Goal: Task Accomplishment & Management: Use online tool/utility

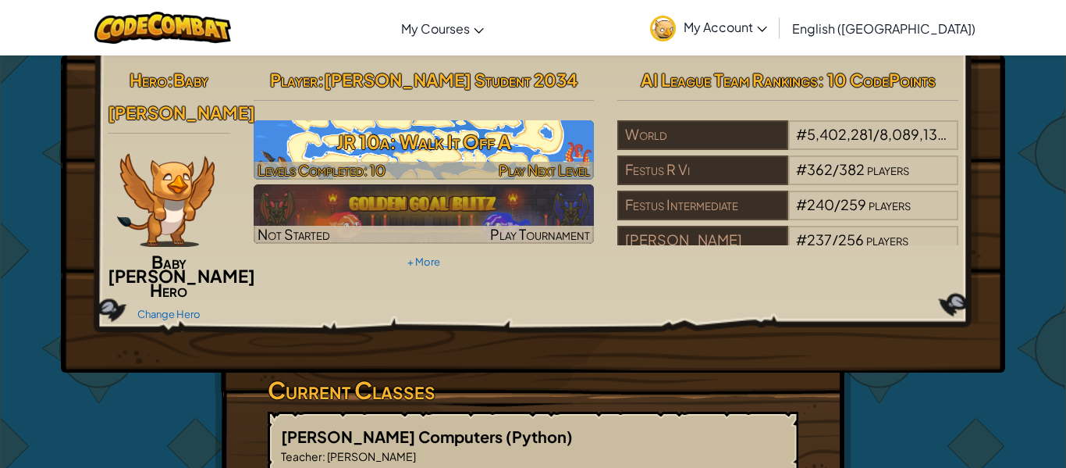
click at [479, 148] on h3 "JR 10a: Walk It Off A" at bounding box center [424, 141] width 341 height 35
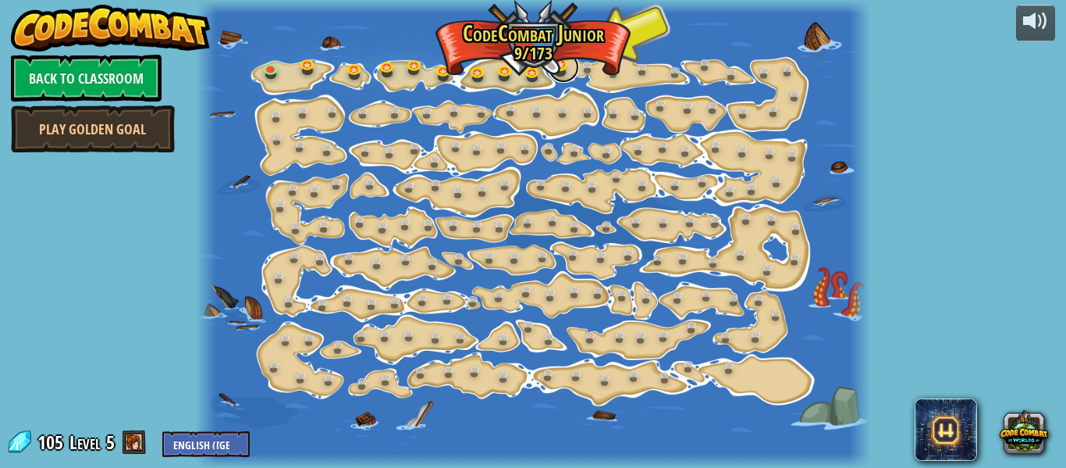
click at [564, 75] on link at bounding box center [563, 67] width 31 height 31
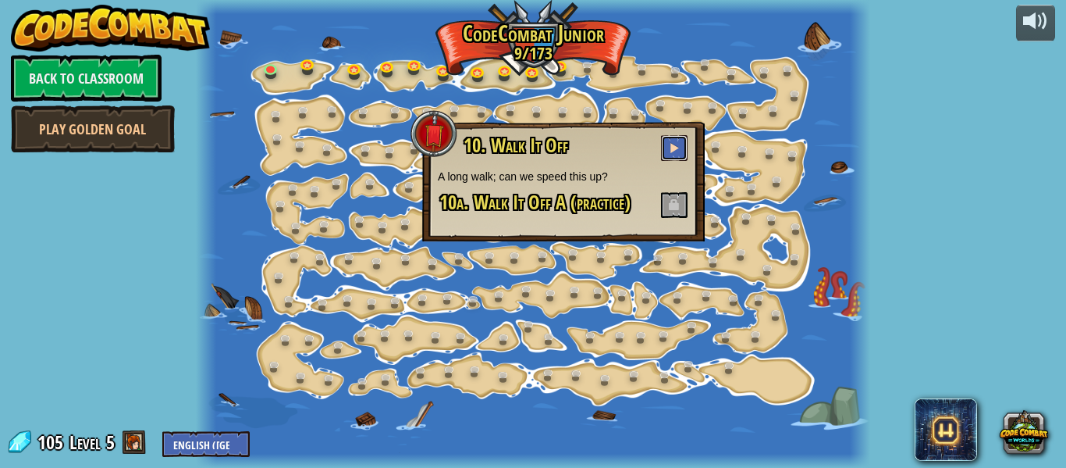
click at [678, 136] on button at bounding box center [674, 148] width 27 height 26
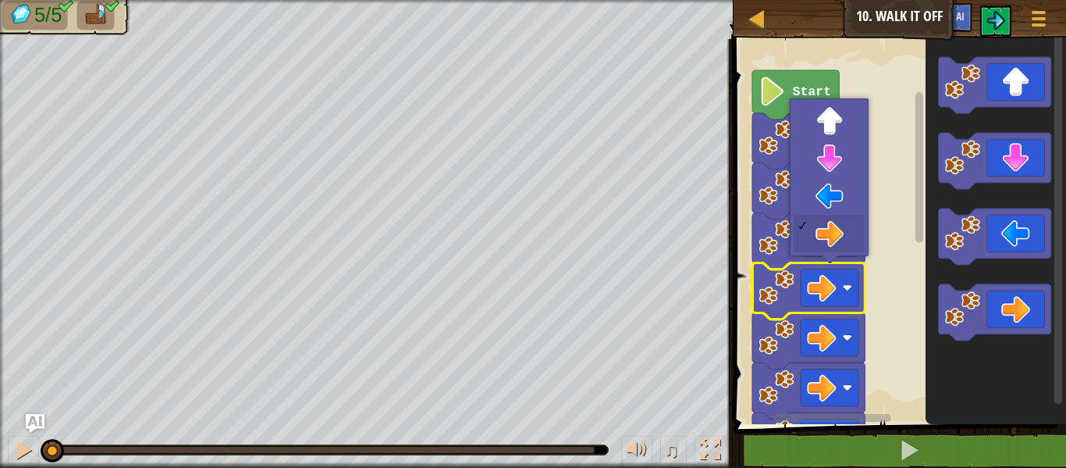
click at [892, 240] on rect "Blockly Workspace" at bounding box center [897, 227] width 337 height 393
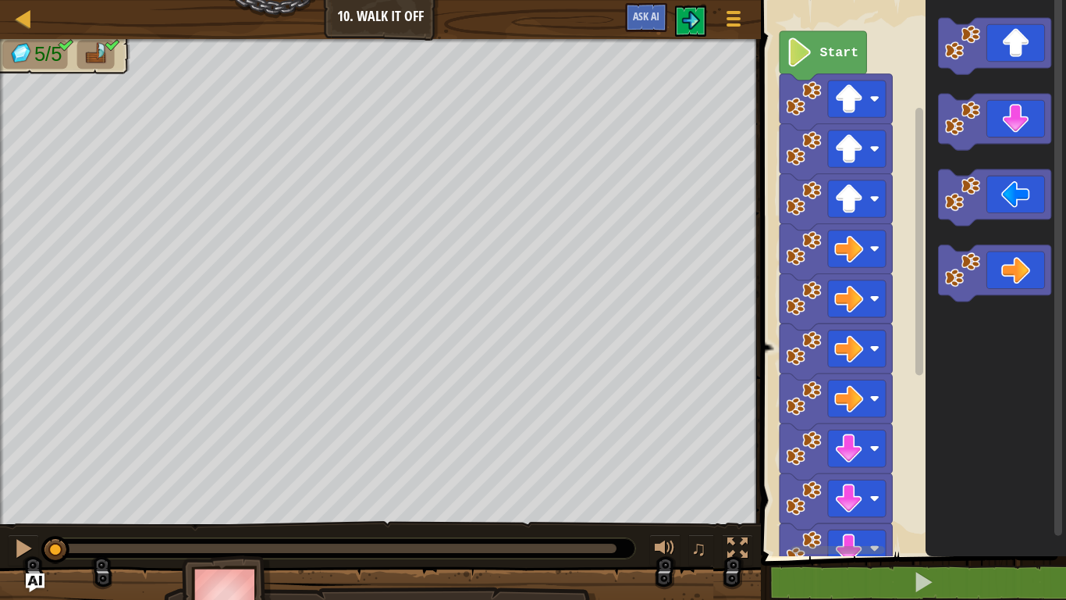
click at [906, 467] on span at bounding box center [916, 256] width 318 height 619
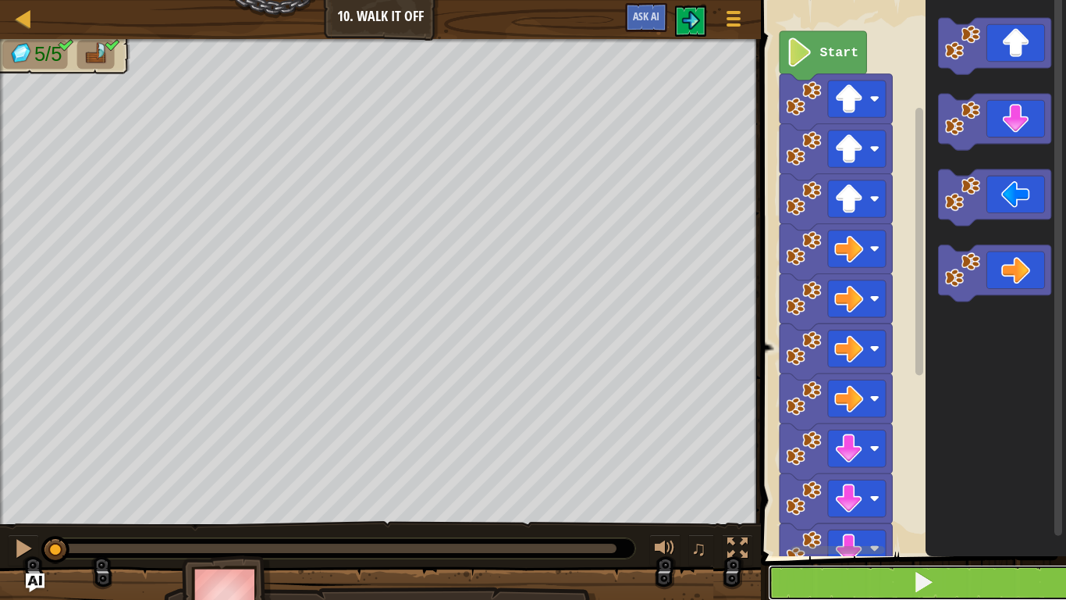
click at [907, 467] on button at bounding box center [923, 582] width 310 height 36
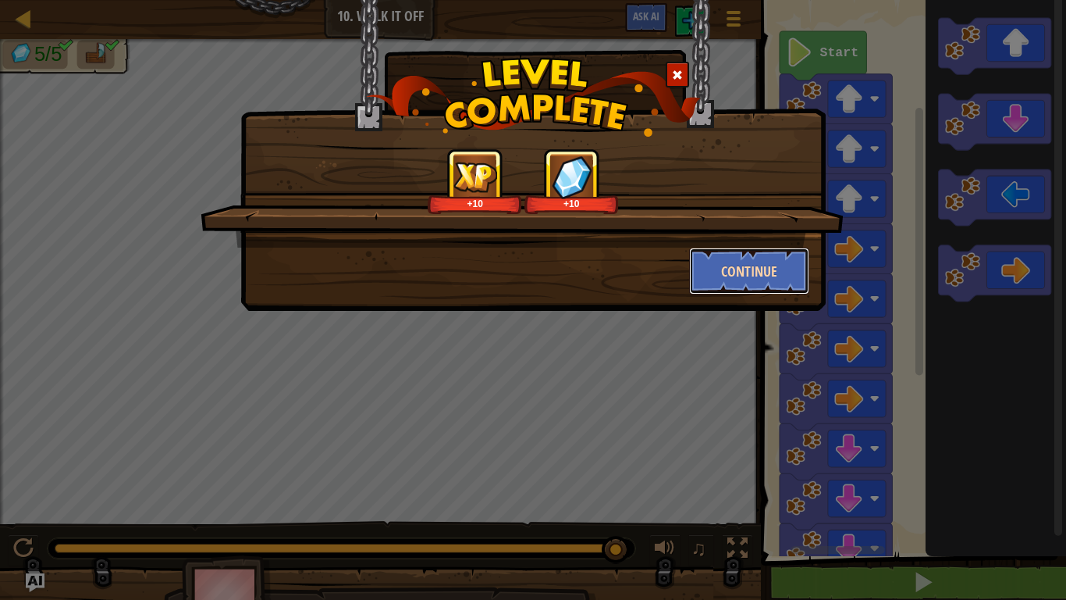
click at [755, 276] on button "Continue" at bounding box center [749, 270] width 121 height 47
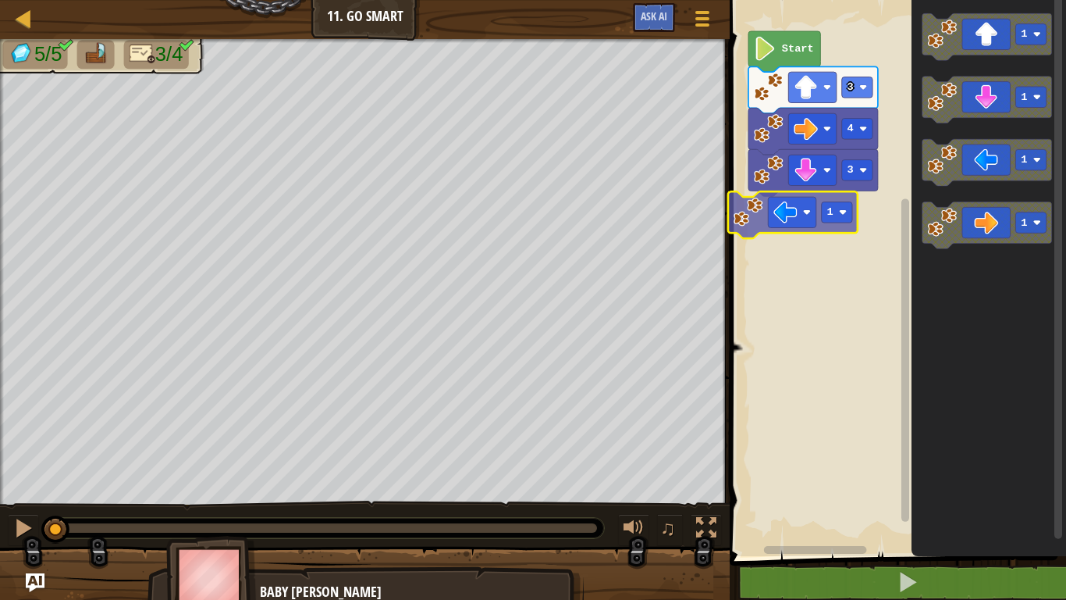
click at [807, 218] on div "3 4 3 Start 1 1 1 1 1" at bounding box center [895, 274] width 341 height 564
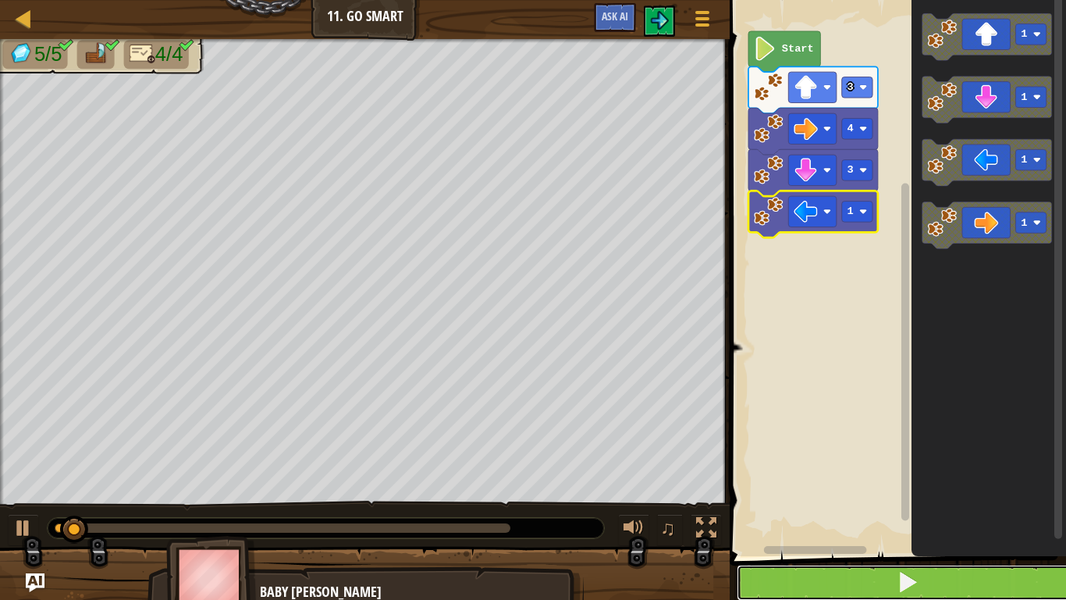
click at [929, 467] on button at bounding box center [907, 582] width 341 height 36
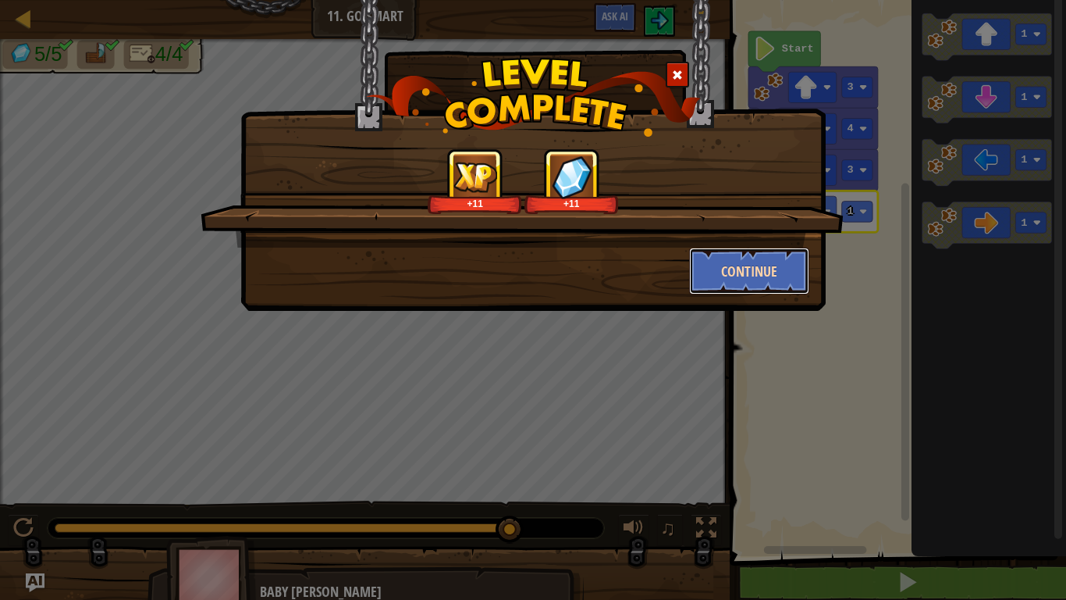
click at [746, 277] on button "Continue" at bounding box center [749, 270] width 121 height 47
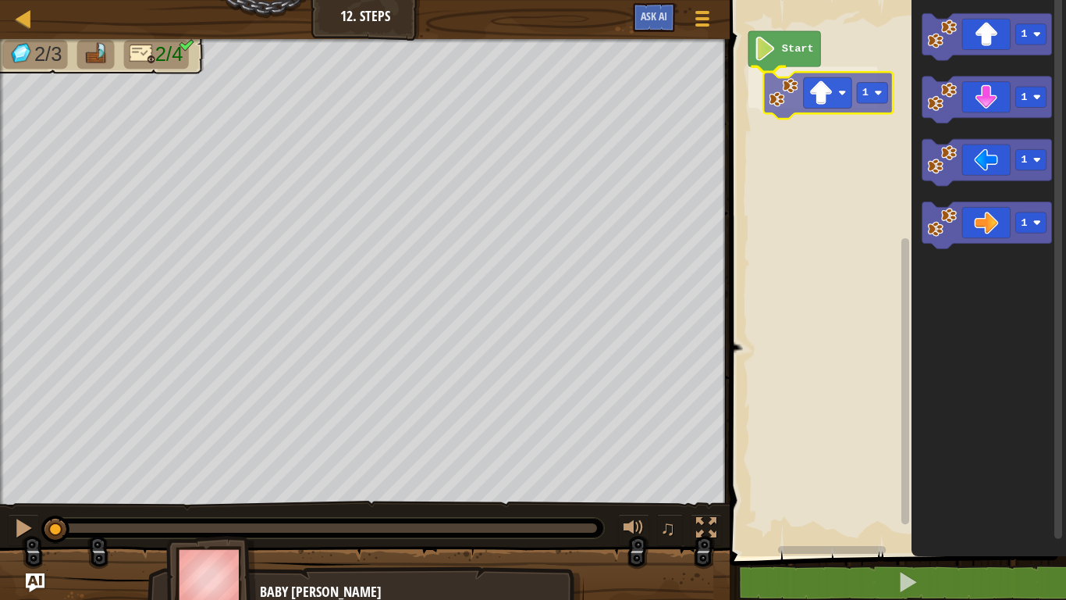
click at [839, 53] on div "Start 1 1 1 1 1 1" at bounding box center [895, 274] width 341 height 564
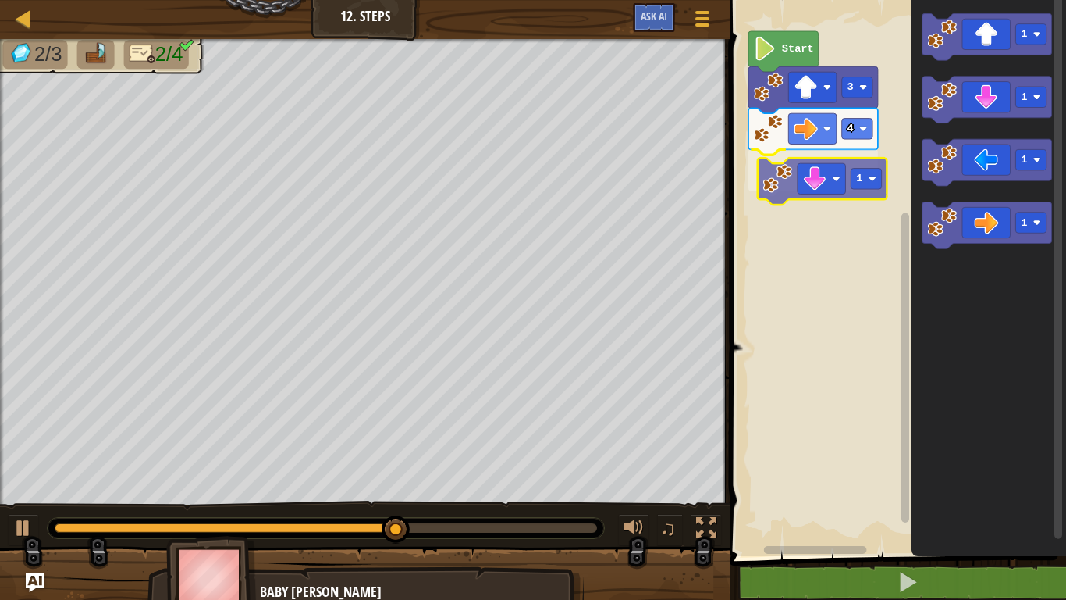
click at [824, 183] on div "Start 3 4 1 1 1 1 1 1" at bounding box center [895, 274] width 341 height 564
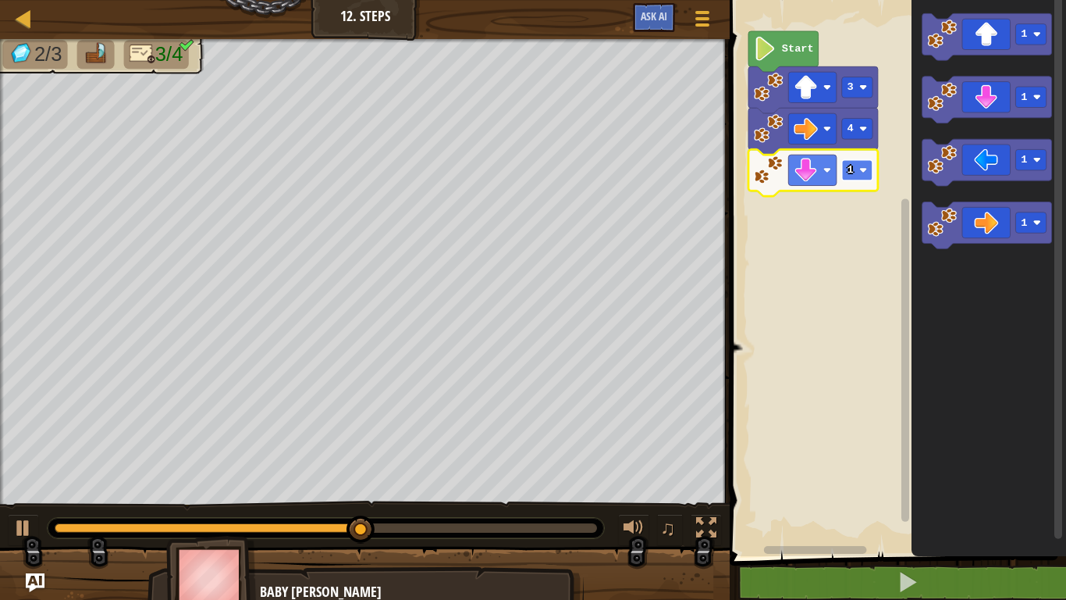
click at [859, 174] on rect "Blockly Workspace" at bounding box center [857, 170] width 30 height 21
click at [865, 172] on image "Blockly Workspace" at bounding box center [864, 170] width 8 height 8
click at [854, 173] on rect "Blockly Workspace" at bounding box center [857, 170] width 30 height 21
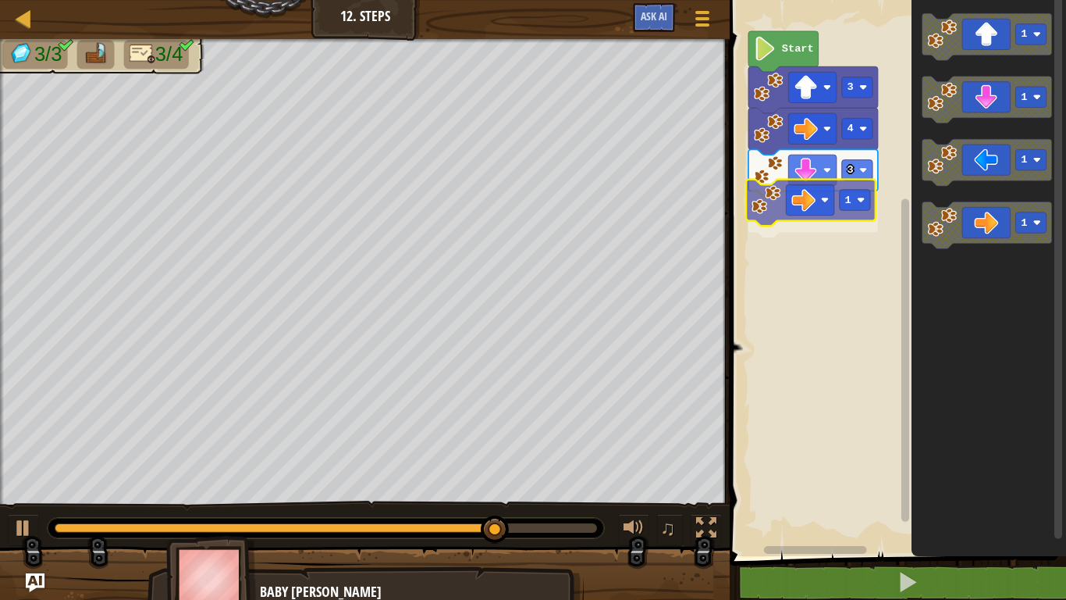
click at [831, 205] on div "Start 3 4 3 1 1 1 1 1 1" at bounding box center [895, 274] width 341 height 564
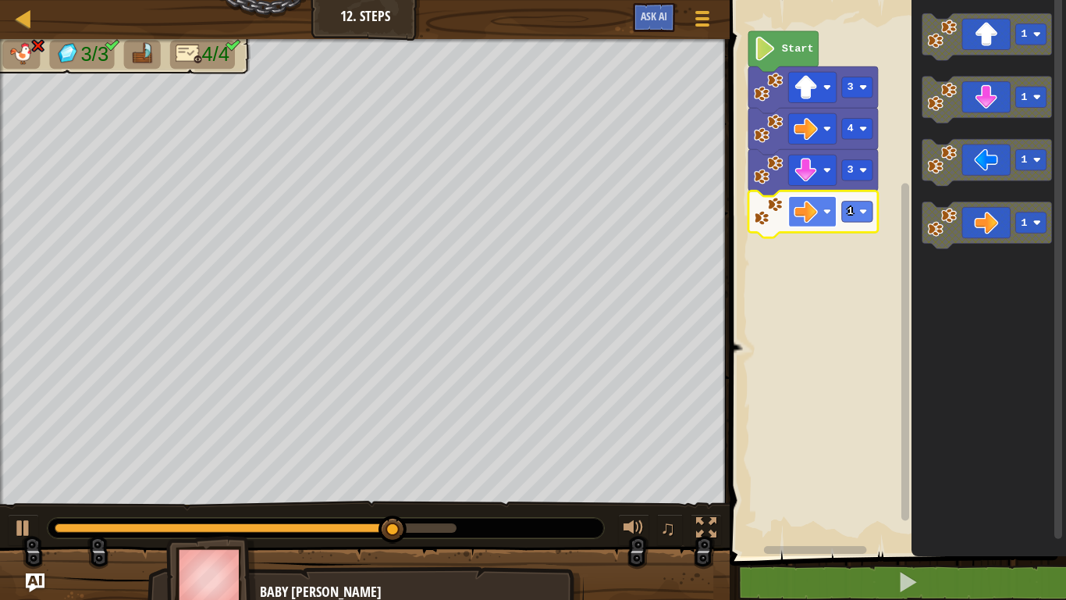
click at [810, 204] on image "Blockly Workspace" at bounding box center [807, 211] width 24 height 24
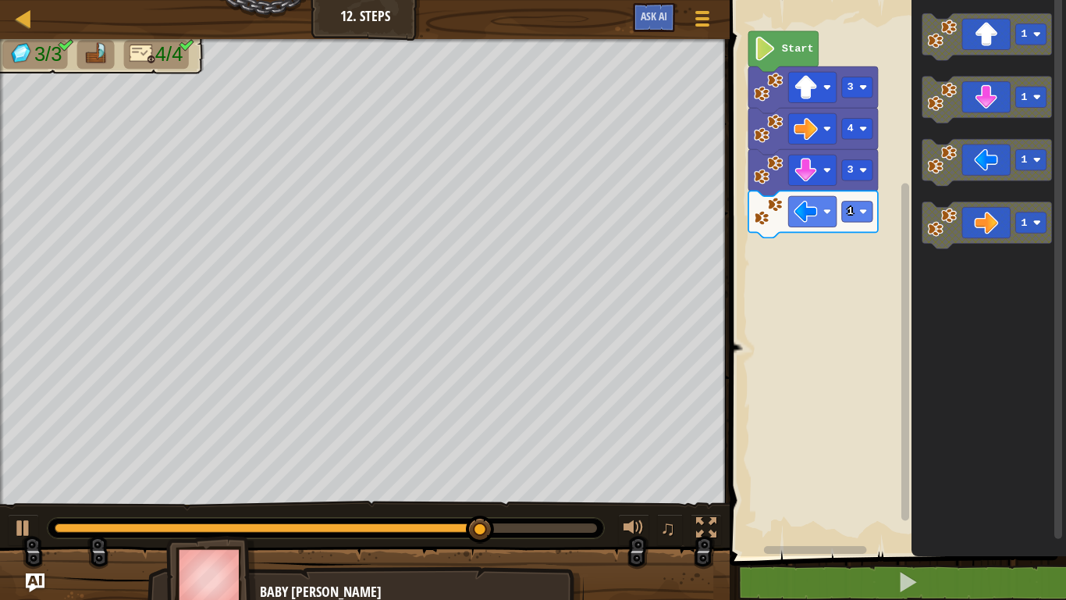
click at [910, 253] on div "Start 3 4 3 1 1 1 1 1" at bounding box center [895, 274] width 341 height 564
click at [852, 211] on text "1" at bounding box center [851, 211] width 6 height 12
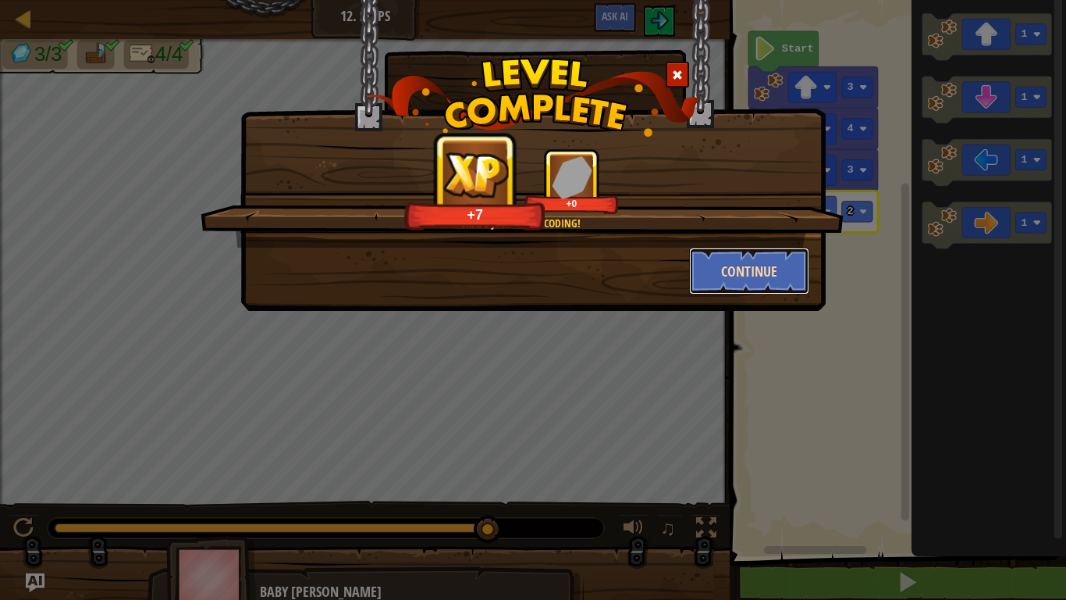
click at [776, 278] on button "Continue" at bounding box center [749, 270] width 121 height 47
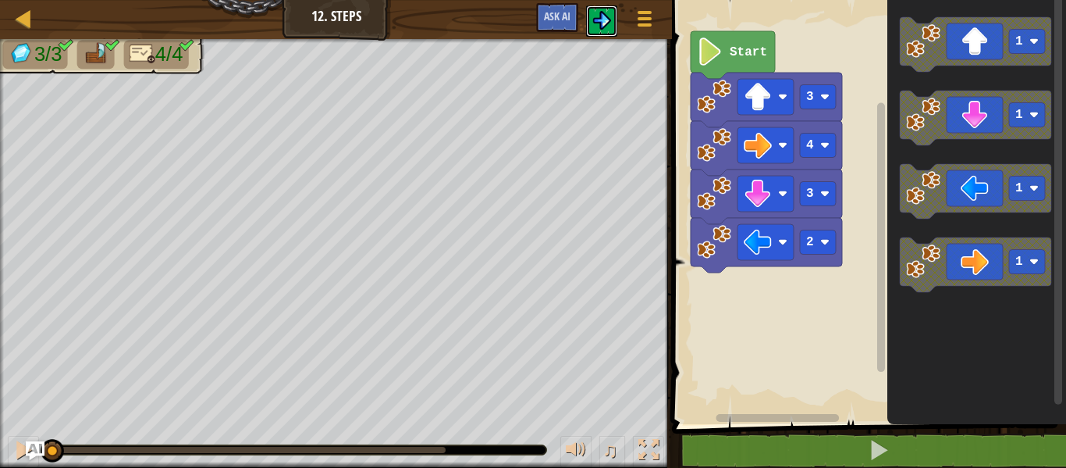
click at [601, 16] on img at bounding box center [602, 20] width 19 height 19
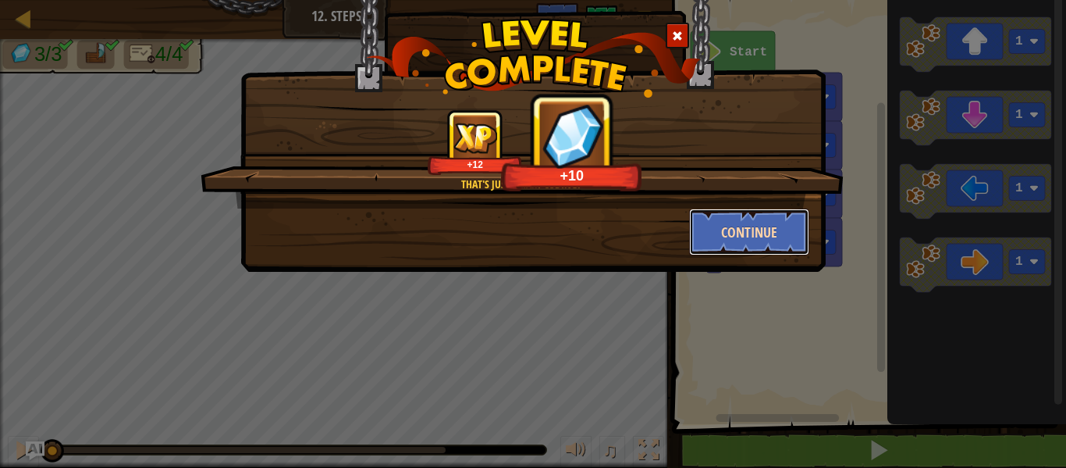
click at [730, 238] on button "Continue" at bounding box center [749, 231] width 121 height 47
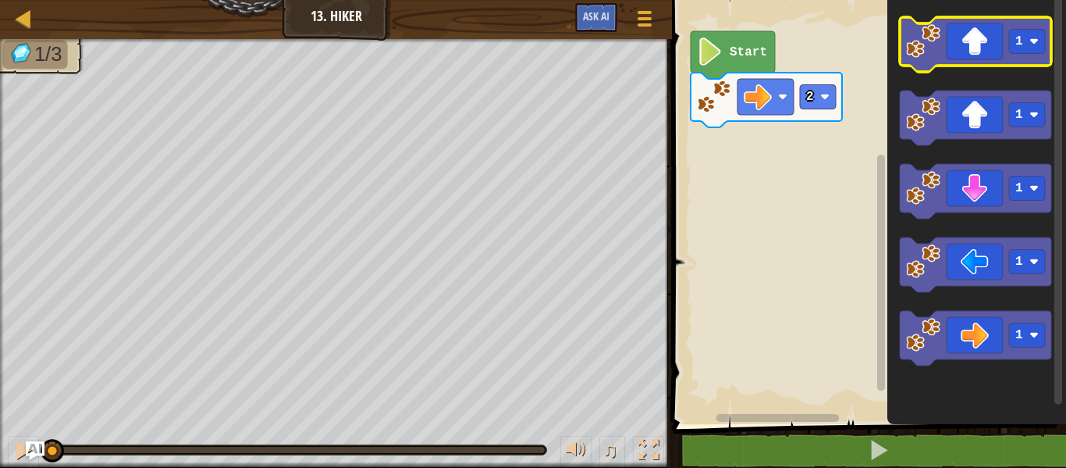
click at [997, 35] on icon "Blockly Workspace" at bounding box center [975, 44] width 151 height 55
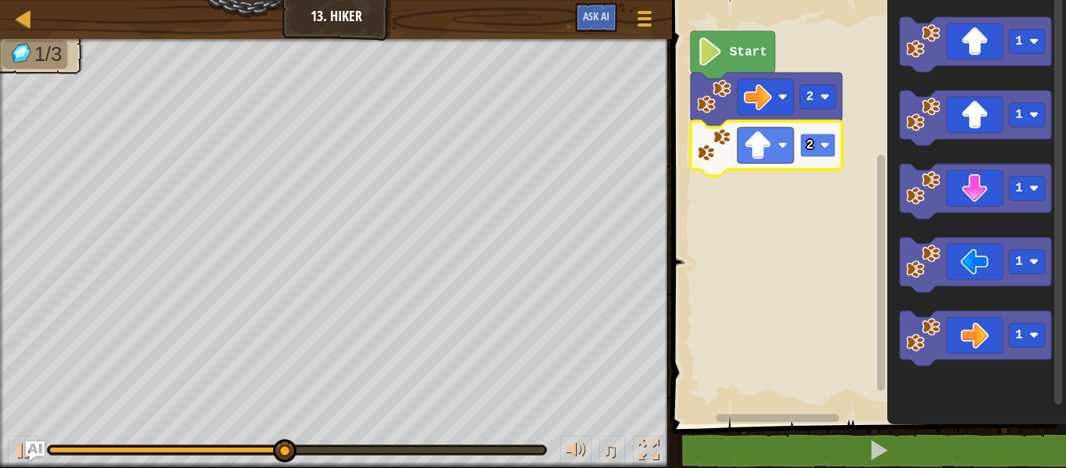
click at [808, 138] on text "2" at bounding box center [810, 145] width 8 height 14
click at [766, 148] on image "Blockly Workspace" at bounding box center [758, 145] width 28 height 28
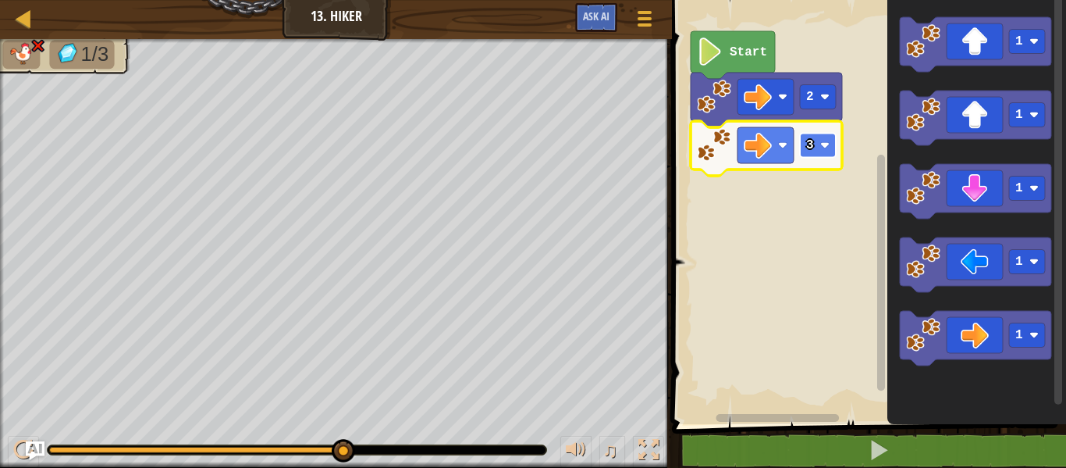
click at [815, 137] on rect "Blockly Workspace" at bounding box center [818, 146] width 36 height 24
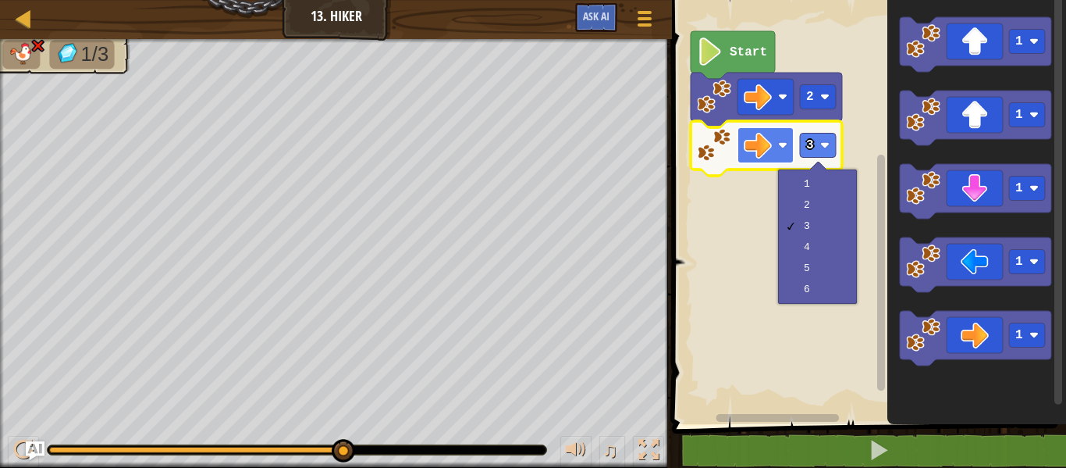
click at [748, 136] on image "Blockly Workspace" at bounding box center [758, 145] width 28 height 28
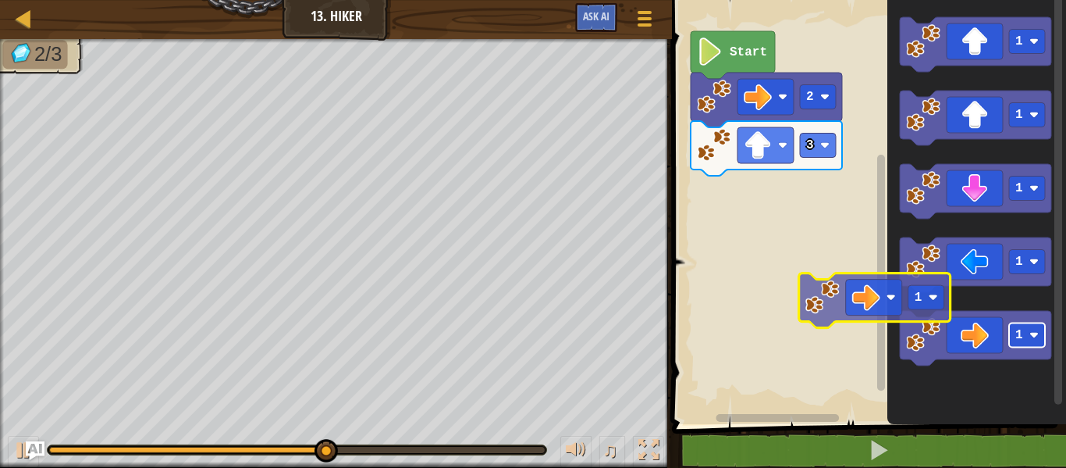
click at [841, 240] on div "Start 2 3 1 1 1 1 1 1" at bounding box center [867, 208] width 399 height 432
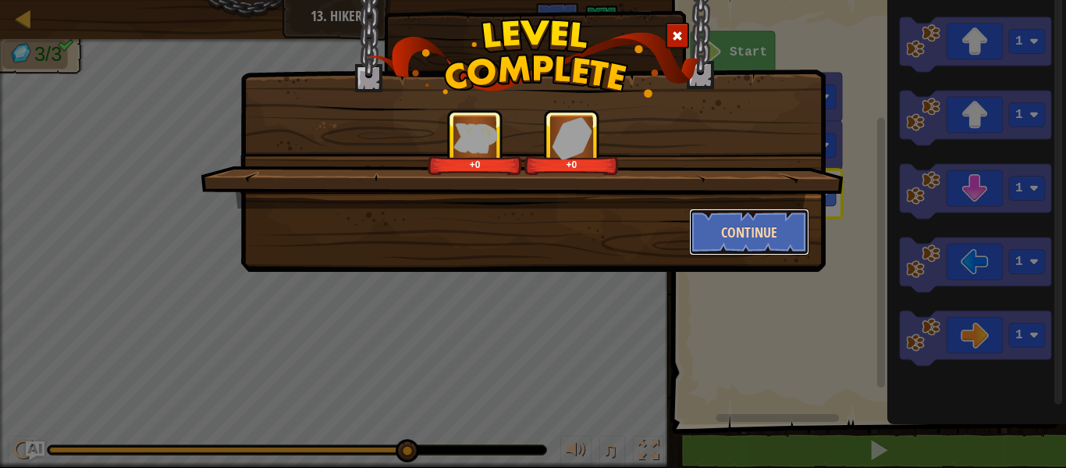
click at [789, 231] on button "Continue" at bounding box center [749, 231] width 121 height 47
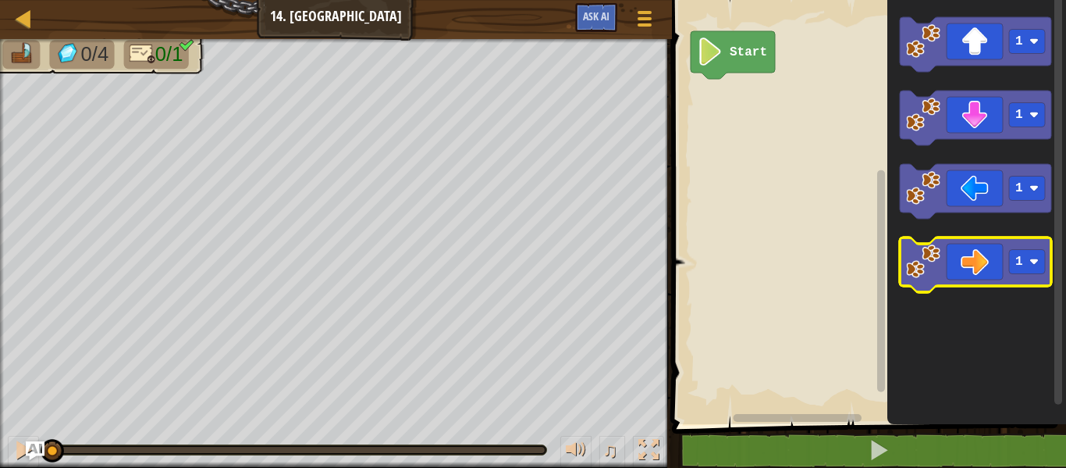
click at [995, 249] on icon "Blockly Workspace" at bounding box center [975, 264] width 151 height 55
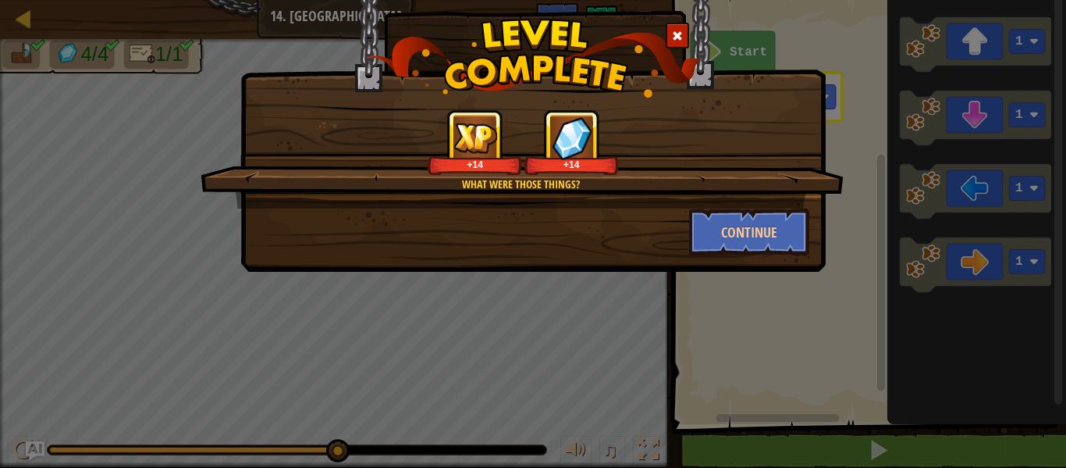
click at [865, 248] on div "What were those things? +14 +14 Continue" at bounding box center [533, 234] width 1066 height 468
click at [797, 243] on button "Continue" at bounding box center [749, 231] width 121 height 47
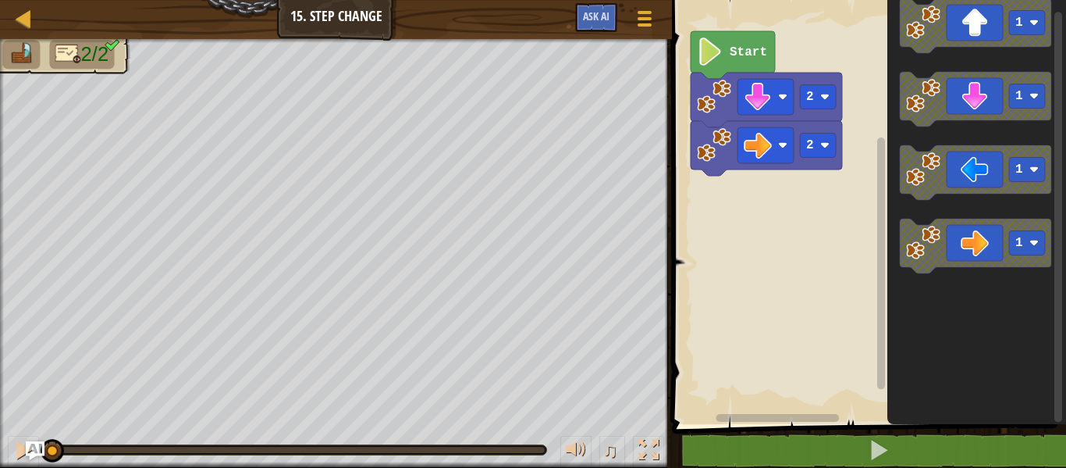
click at [712, 96] on div "Start 2 2 1 1 1 1" at bounding box center [867, 208] width 399 height 432
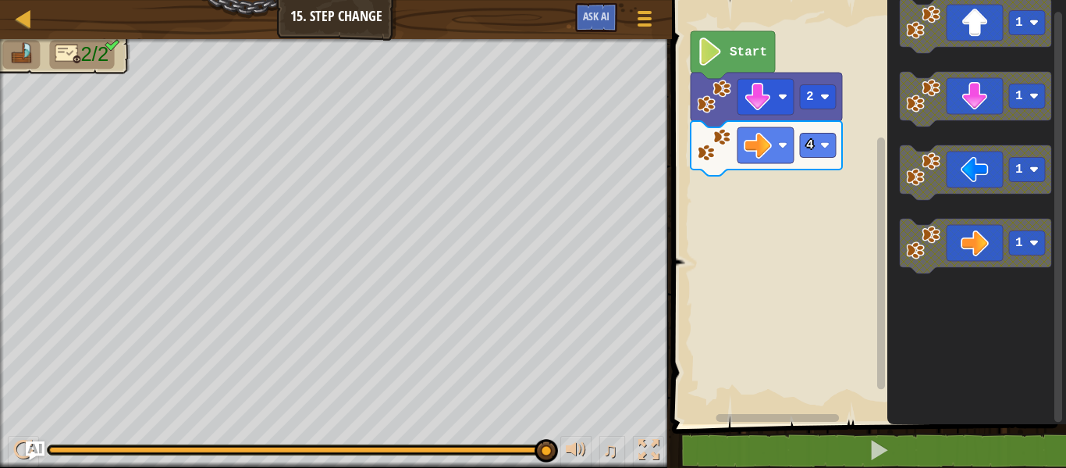
click at [738, 190] on div "Start 2 4 1 1 1 1" at bounding box center [867, 208] width 399 height 432
click at [771, 179] on div "Start 2 4 1 1 1 1" at bounding box center [867, 208] width 399 height 432
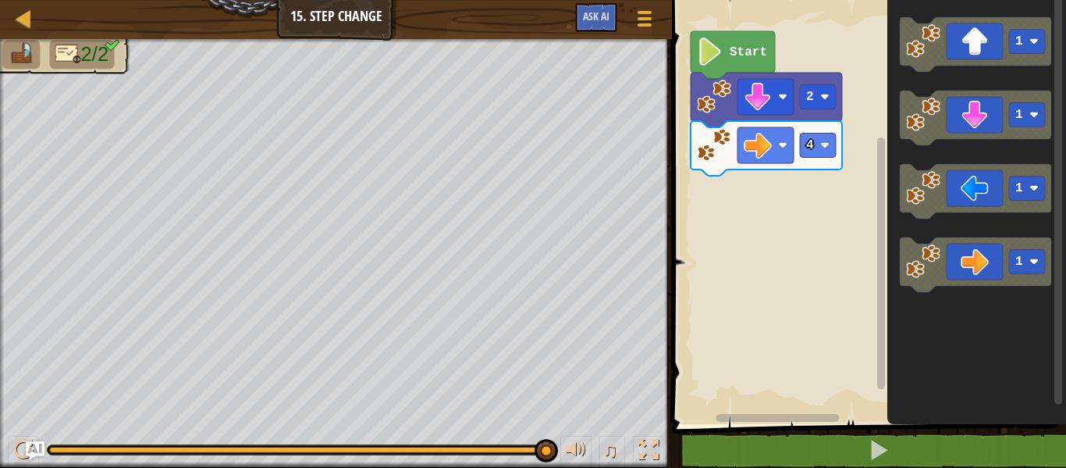
click at [767, 258] on div "Start 2 4 1 1 1 1" at bounding box center [867, 208] width 399 height 432
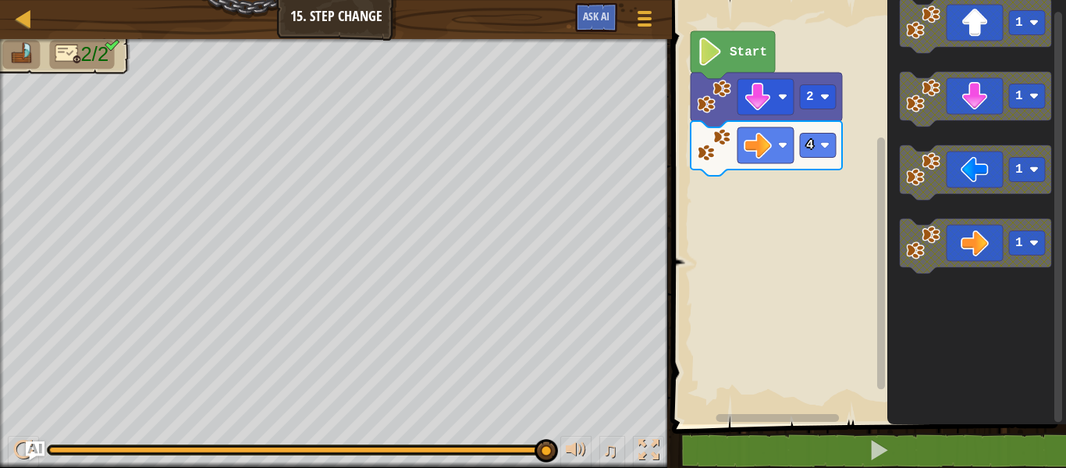
click at [834, 215] on div "Start 2 4 1 1 1 1" at bounding box center [867, 208] width 399 height 432
click at [810, 140] on text "4" at bounding box center [810, 145] width 8 height 14
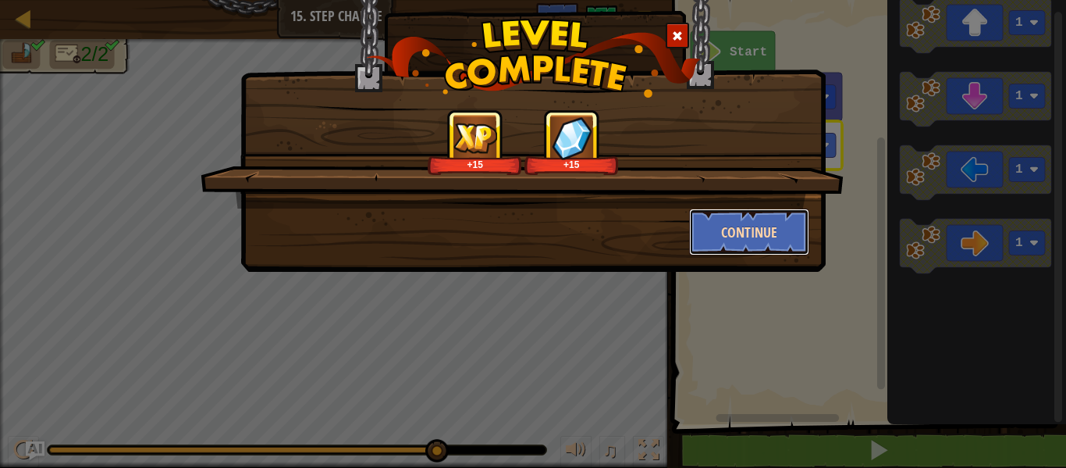
click at [767, 212] on button "Continue" at bounding box center [749, 231] width 121 height 47
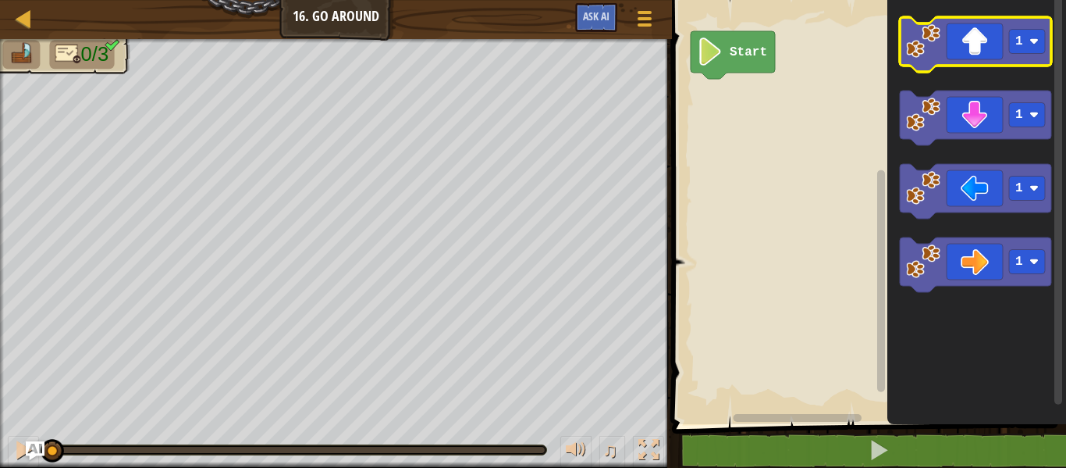
click at [978, 48] on icon "Blockly Workspace" at bounding box center [975, 44] width 151 height 55
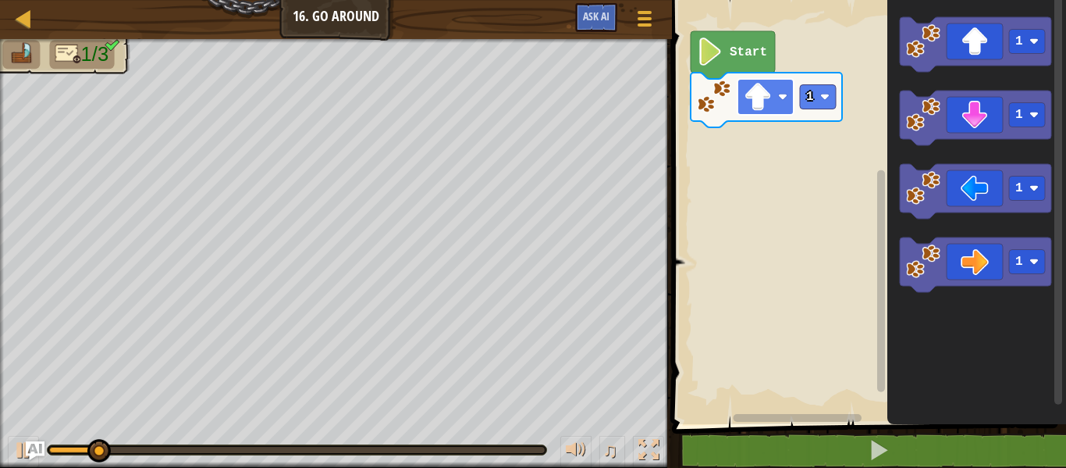
click at [748, 92] on image "Blockly Workspace" at bounding box center [758, 97] width 28 height 28
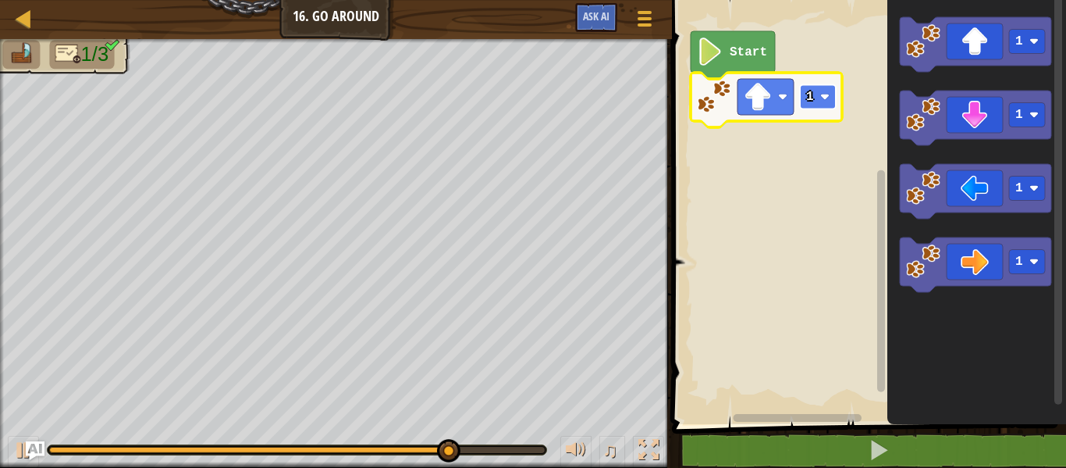
click at [818, 91] on rect "Blockly Workspace" at bounding box center [818, 97] width 36 height 24
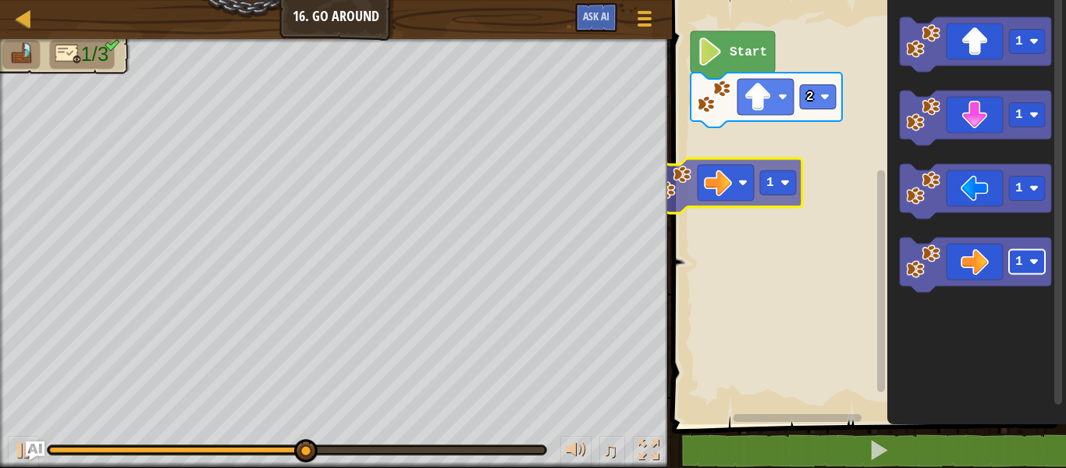
click at [771, 190] on div "Start 2 1 1 1 1 1" at bounding box center [867, 208] width 399 height 432
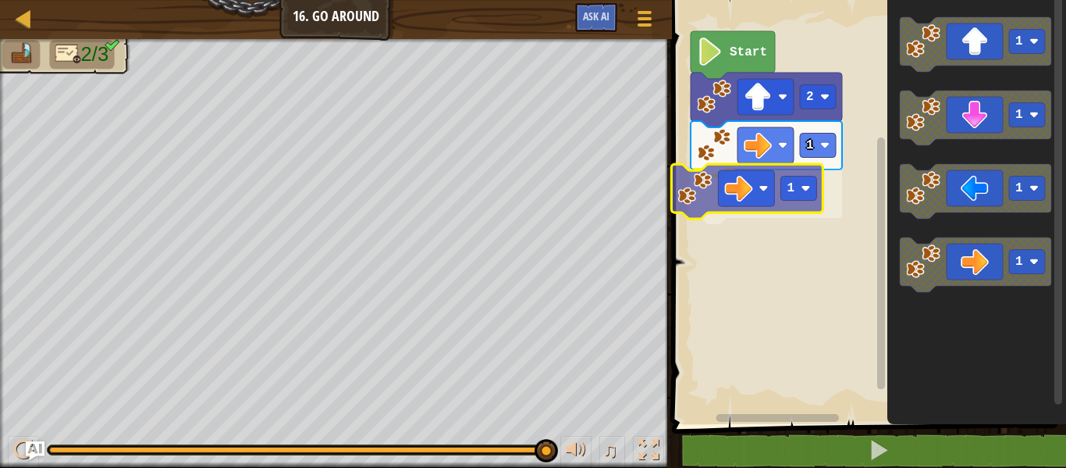
click at [741, 197] on div "1 1 2 Start 1 1 1 1 1" at bounding box center [867, 208] width 399 height 432
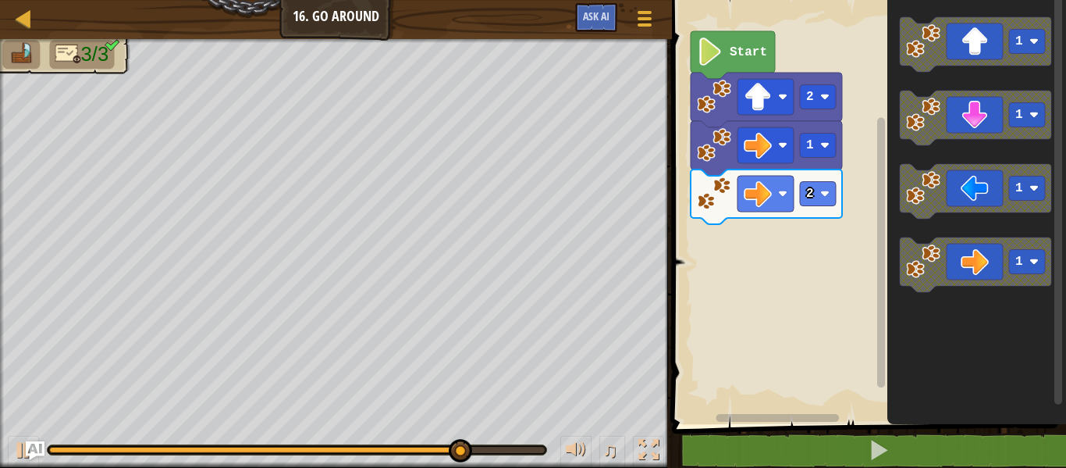
click at [769, 255] on div "Start 2 1 2 1 1 1 1" at bounding box center [867, 208] width 399 height 432
click at [847, 198] on div "Start 2 1 2 1 1 1 1" at bounding box center [867, 208] width 399 height 432
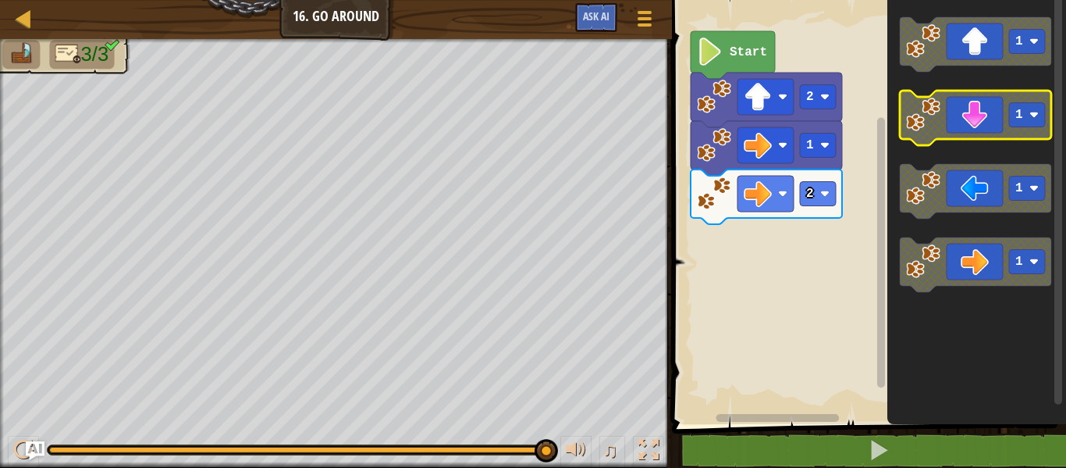
click at [934, 124] on image "Blockly Workspace" at bounding box center [923, 115] width 34 height 34
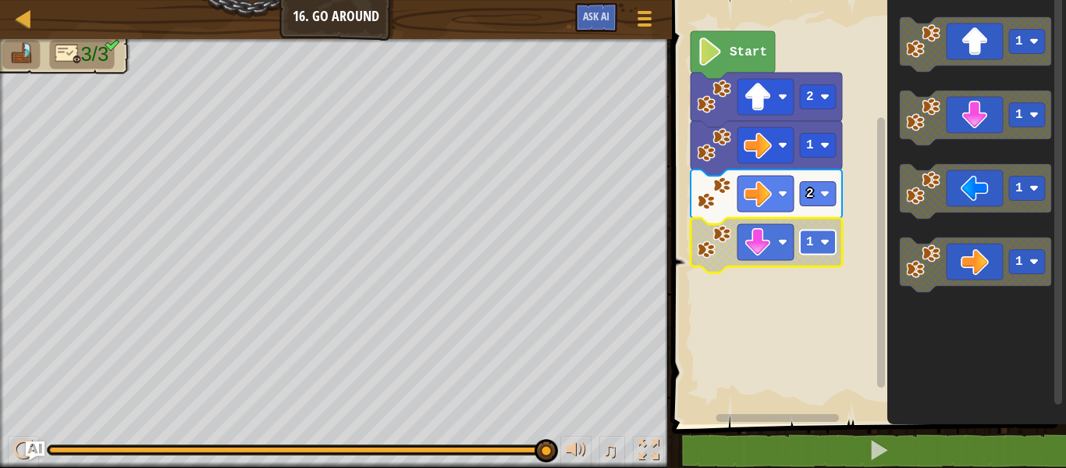
click at [812, 240] on text "1" at bounding box center [810, 242] width 8 height 14
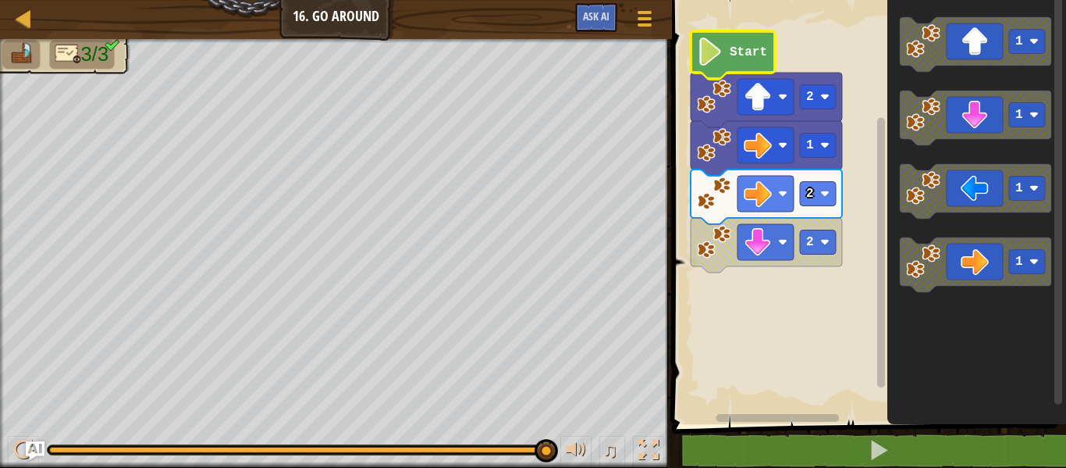
click at [717, 47] on image "Blockly Workspace" at bounding box center [710, 51] width 27 height 28
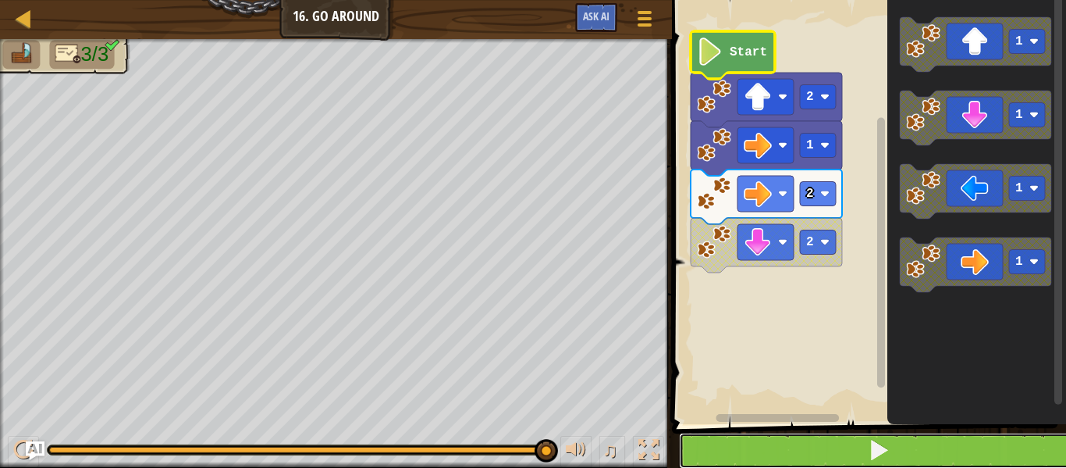
click at [842, 442] on button at bounding box center [878, 451] width 399 height 36
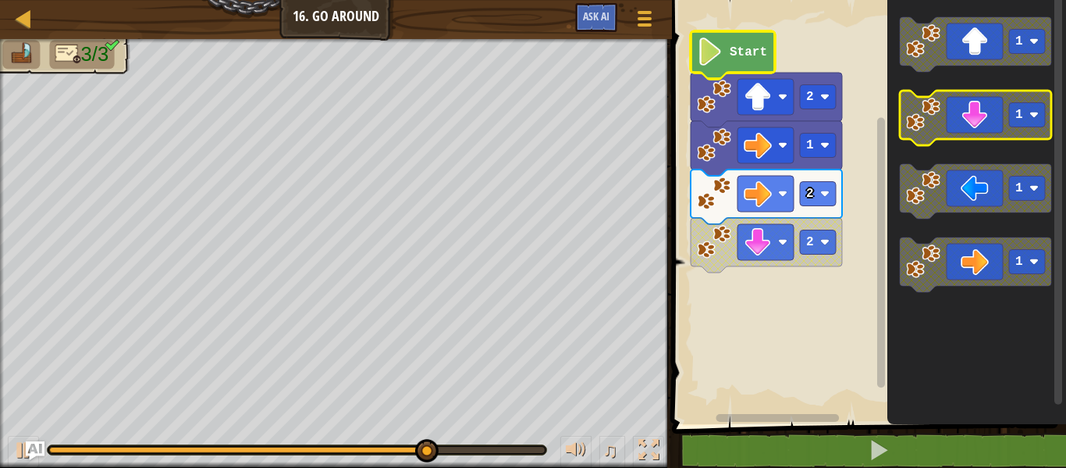
click at [970, 124] on icon "Blockly Workspace" at bounding box center [975, 118] width 151 height 55
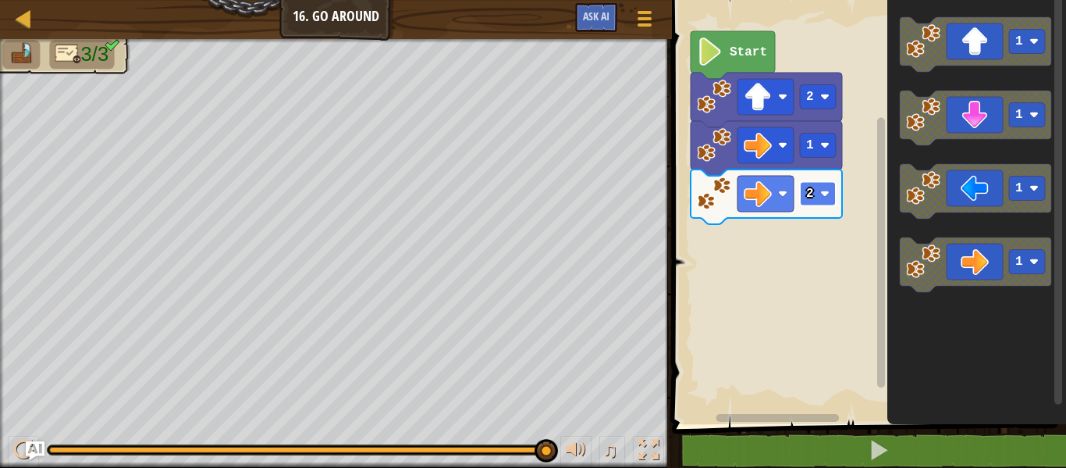
click at [813, 197] on text "2" at bounding box center [810, 194] width 8 height 14
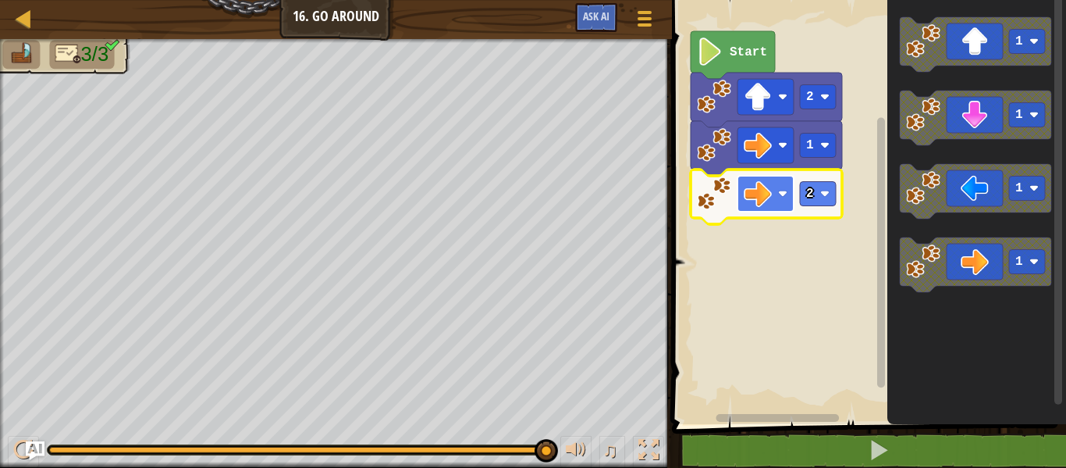
click at [778, 192] on rect "Blockly Workspace" at bounding box center [766, 194] width 56 height 36
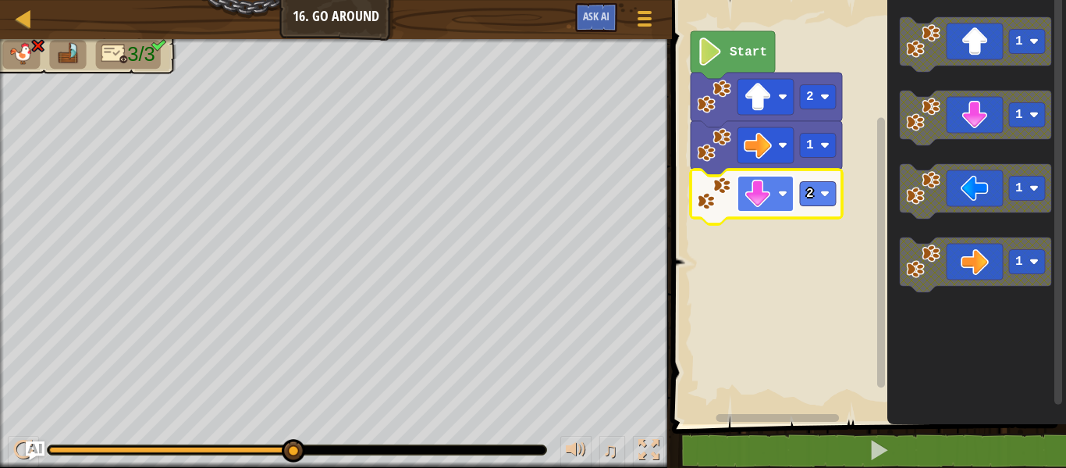
click at [778, 196] on rect "Blockly Workspace" at bounding box center [766, 194] width 56 height 36
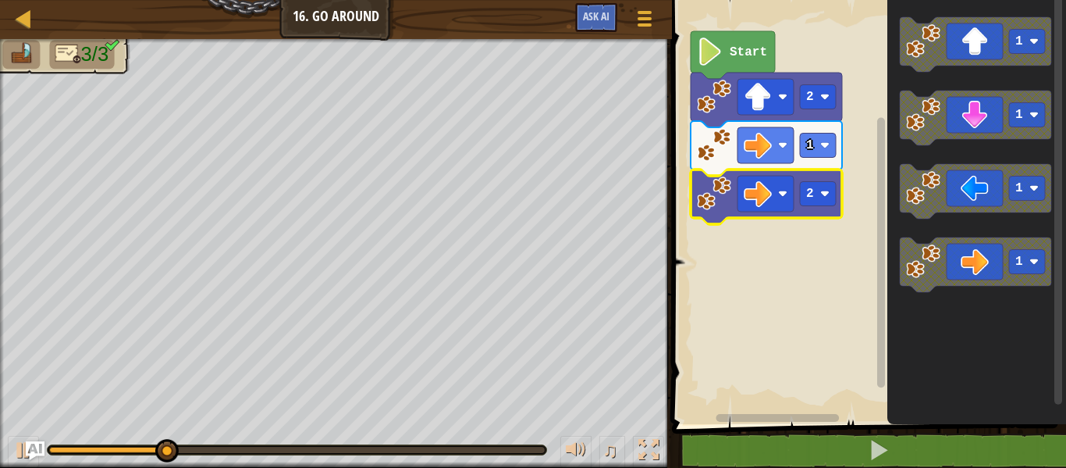
click at [781, 357] on rect "Blockly Workspace" at bounding box center [867, 208] width 399 height 432
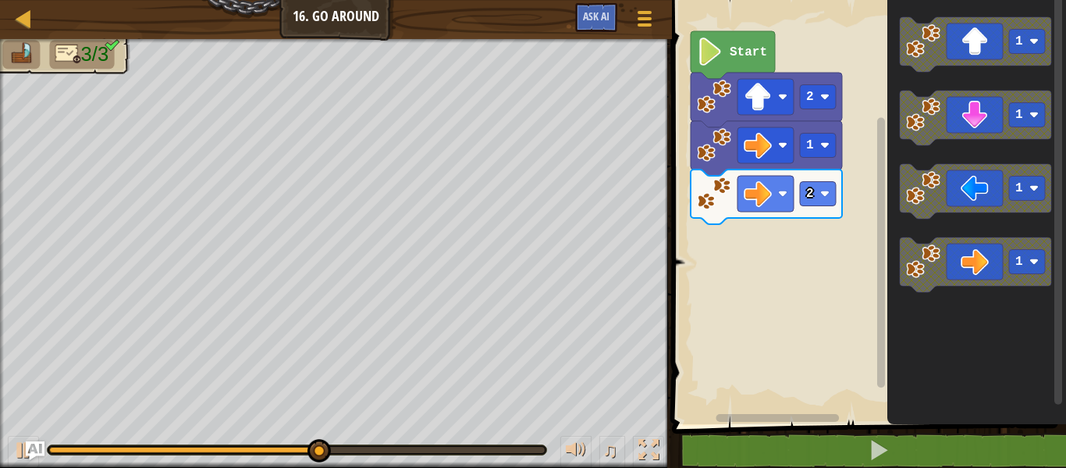
click at [788, 223] on div "Start 2 1 2 1 1 1 1" at bounding box center [867, 208] width 399 height 432
click at [731, 354] on div "Start 2 1 2 1 1 1 1" at bounding box center [867, 208] width 399 height 432
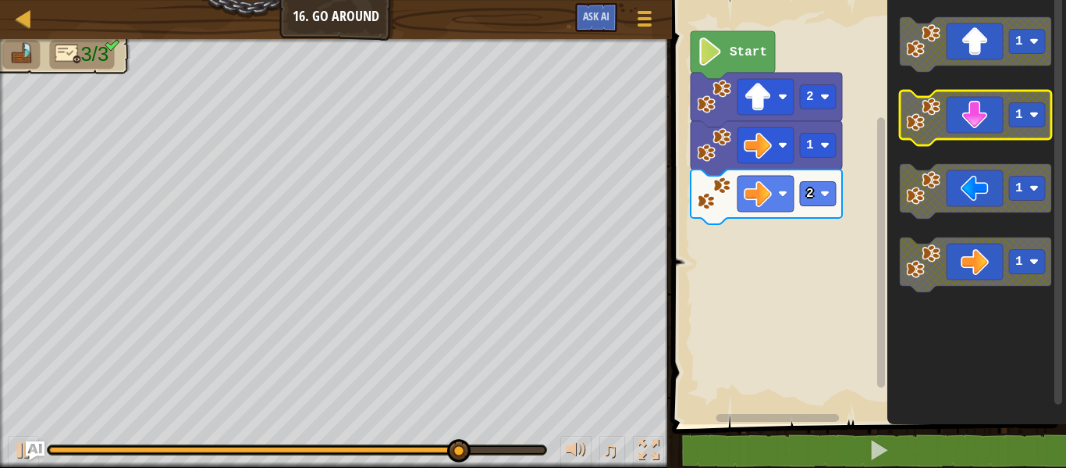
click at [957, 107] on icon "Blockly Workspace" at bounding box center [975, 118] width 151 height 55
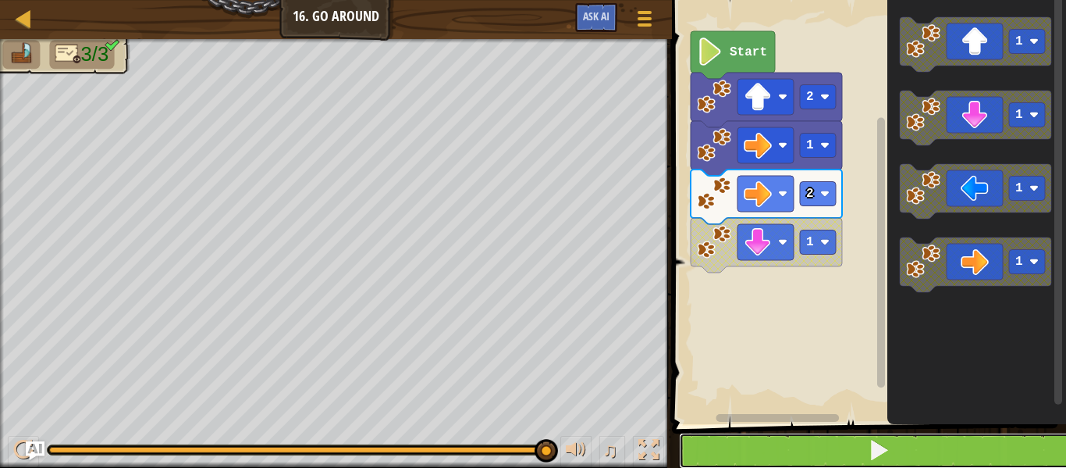
click at [829, 440] on button at bounding box center [878, 451] width 399 height 36
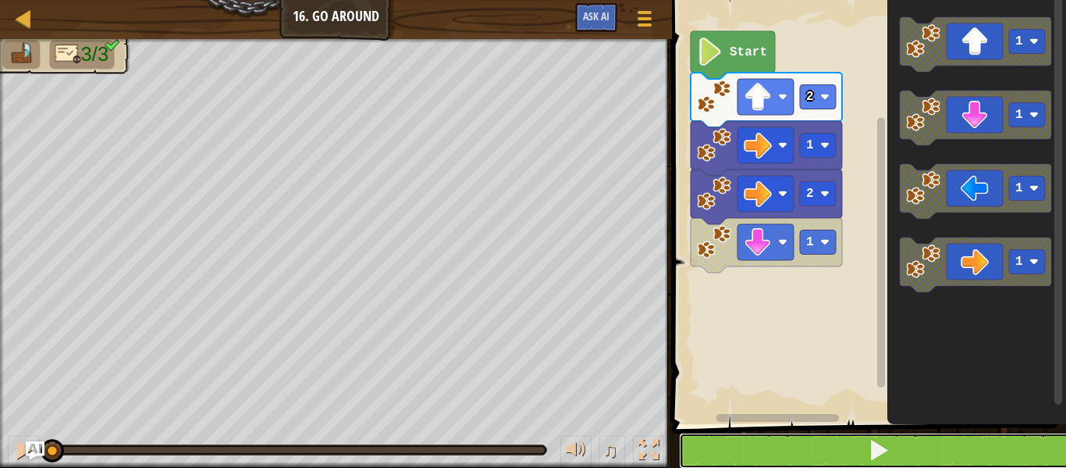
click at [829, 440] on button at bounding box center [878, 451] width 399 height 36
click at [831, 440] on button at bounding box center [878, 451] width 399 height 36
click at [832, 440] on button at bounding box center [878, 451] width 399 height 36
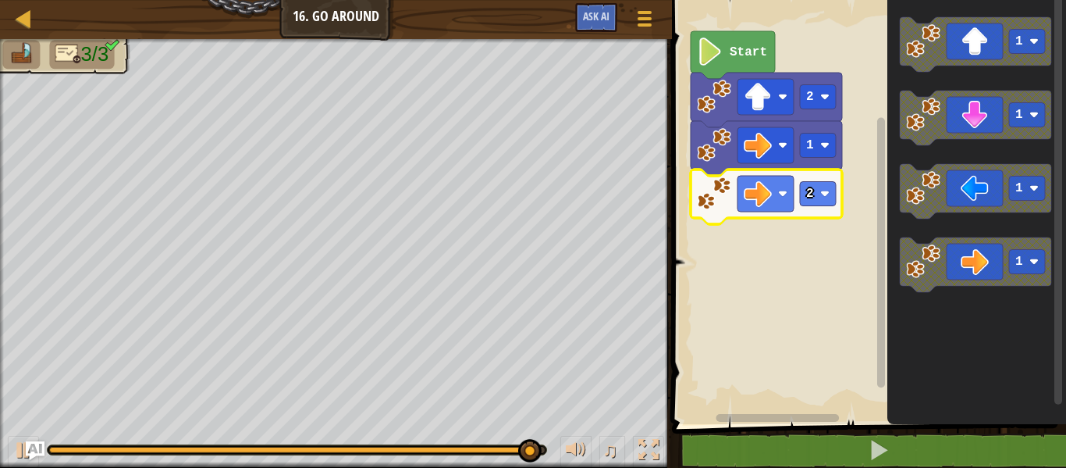
click at [795, 194] on icon "Blockly Workspace" at bounding box center [766, 196] width 151 height 55
click at [809, 193] on text "2" at bounding box center [810, 194] width 8 height 14
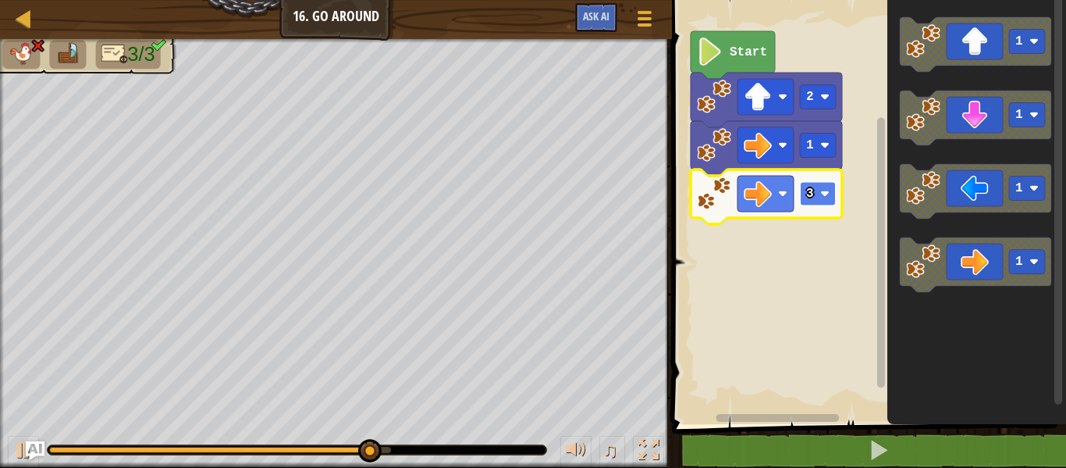
click at [810, 194] on text "3" at bounding box center [810, 194] width 8 height 14
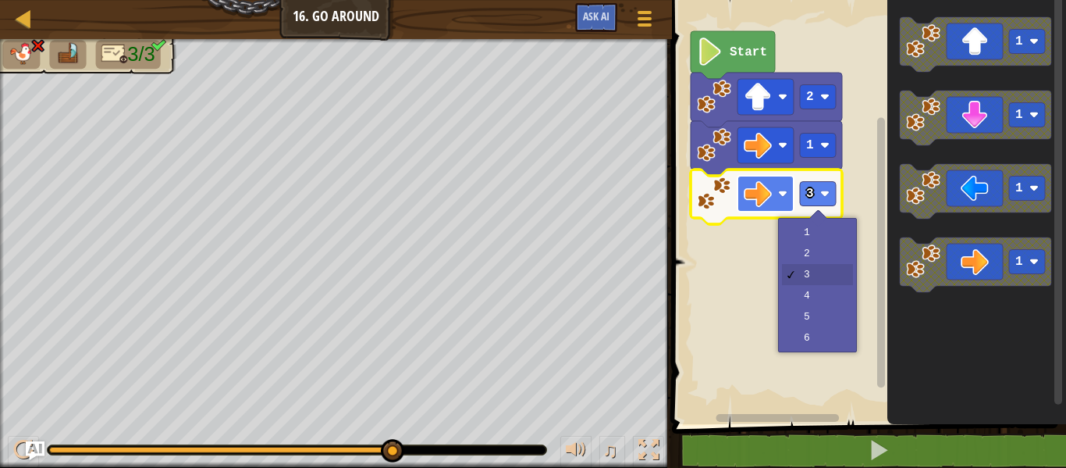
click at [763, 187] on image "Blockly Workspace" at bounding box center [758, 194] width 28 height 28
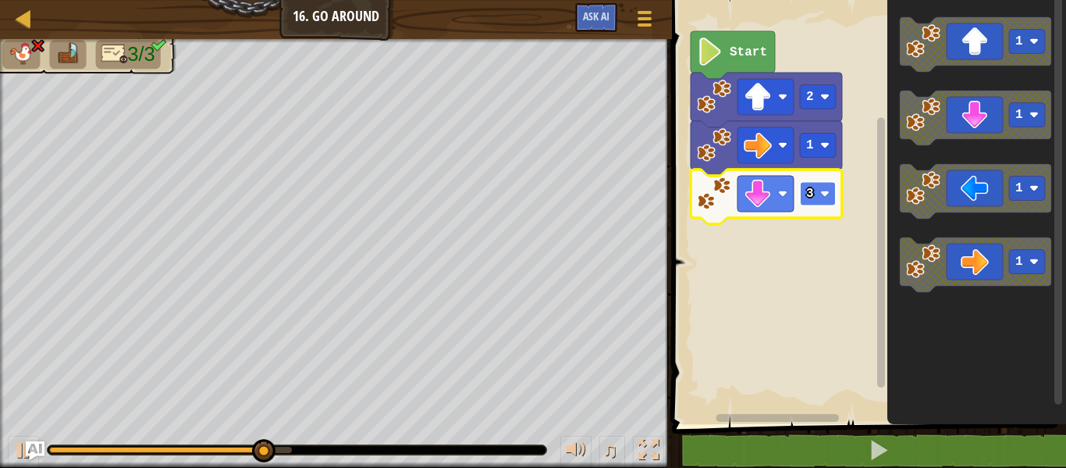
click at [814, 195] on rect "Blockly Workspace" at bounding box center [818, 194] width 36 height 24
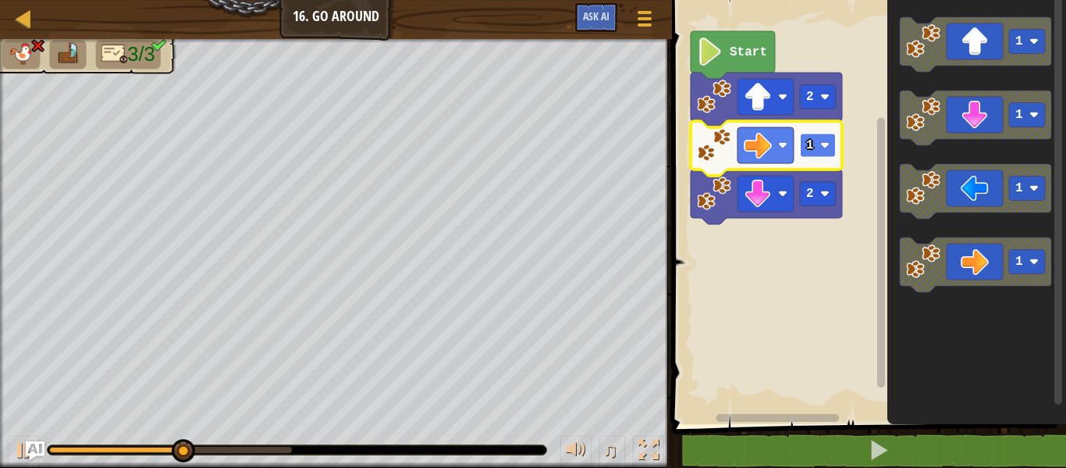
click at [813, 142] on text "1" at bounding box center [810, 145] width 8 height 14
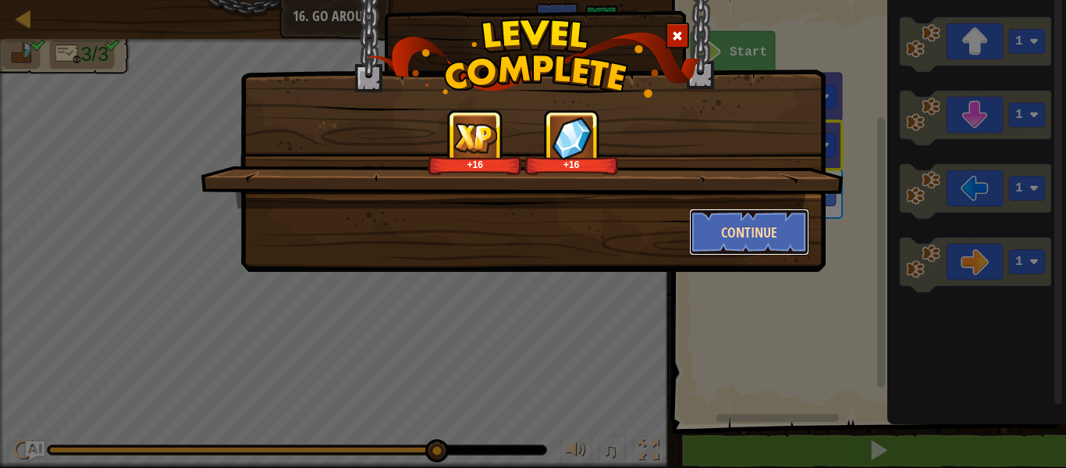
click at [779, 226] on button "Continue" at bounding box center [749, 231] width 121 height 47
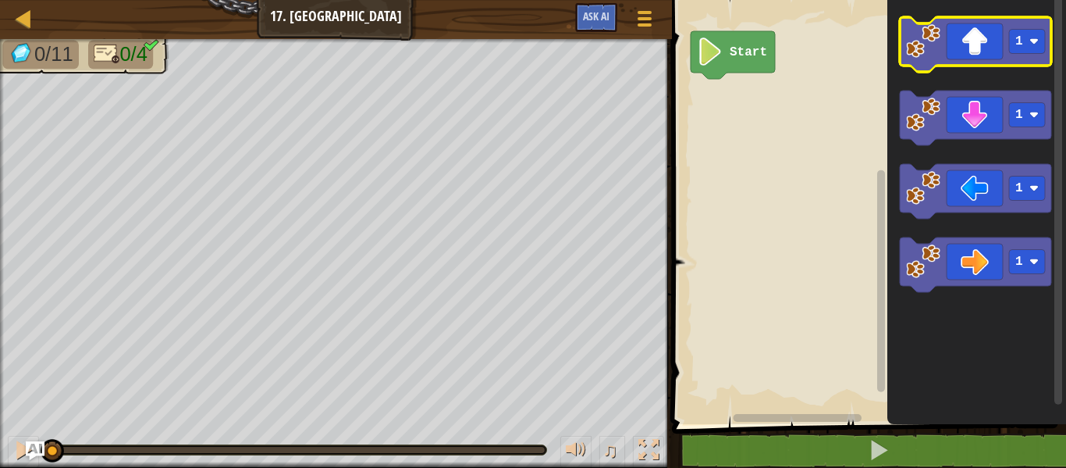
click at [988, 50] on icon "Blockly Workspace" at bounding box center [975, 44] width 151 height 55
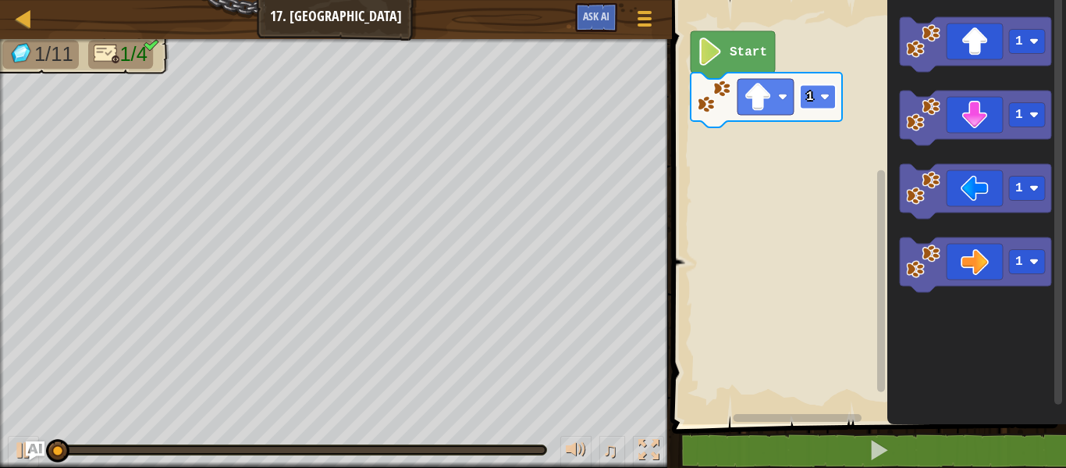
click at [807, 98] on text "1" at bounding box center [810, 97] width 8 height 14
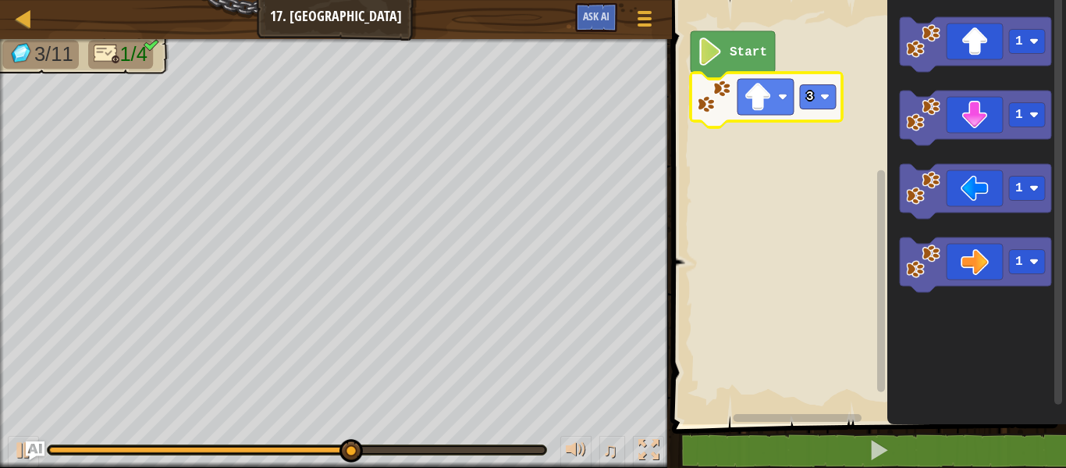
click at [806, 41] on rect "Blockly Workspace" at bounding box center [867, 208] width 399 height 432
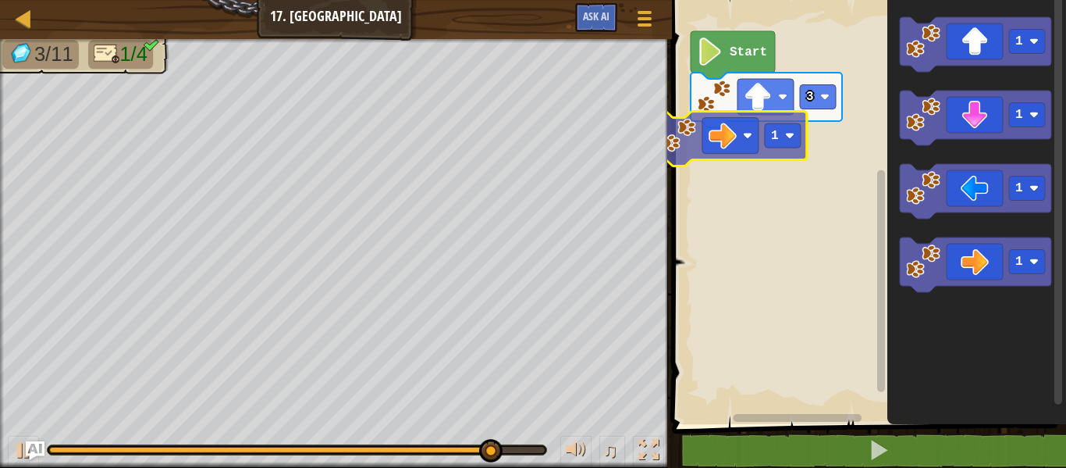
click at [743, 136] on div "Start 3 1 1 1 1 1 1" at bounding box center [867, 208] width 399 height 432
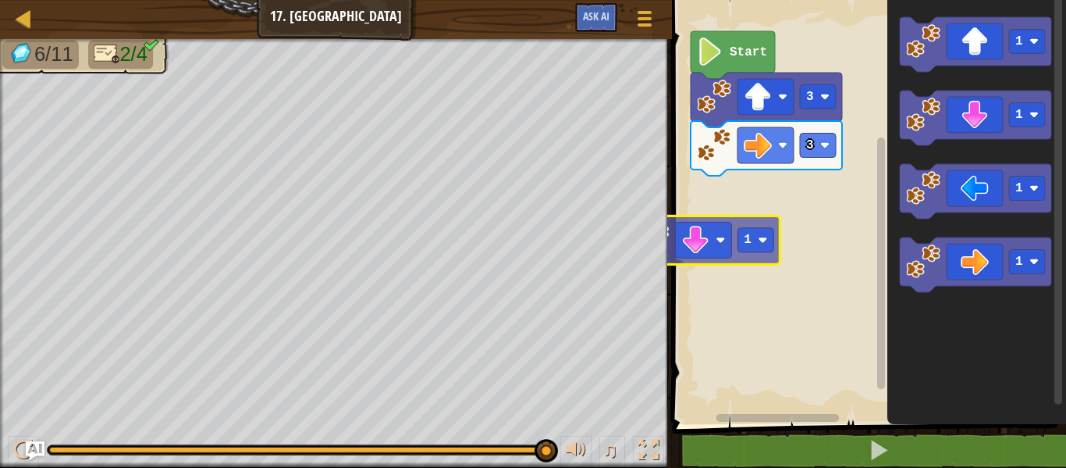
click at [740, 220] on div "Start 3 3 1 1 1 1 1" at bounding box center [867, 208] width 399 height 432
click at [740, 220] on rect "Blockly Workspace" at bounding box center [867, 208] width 399 height 432
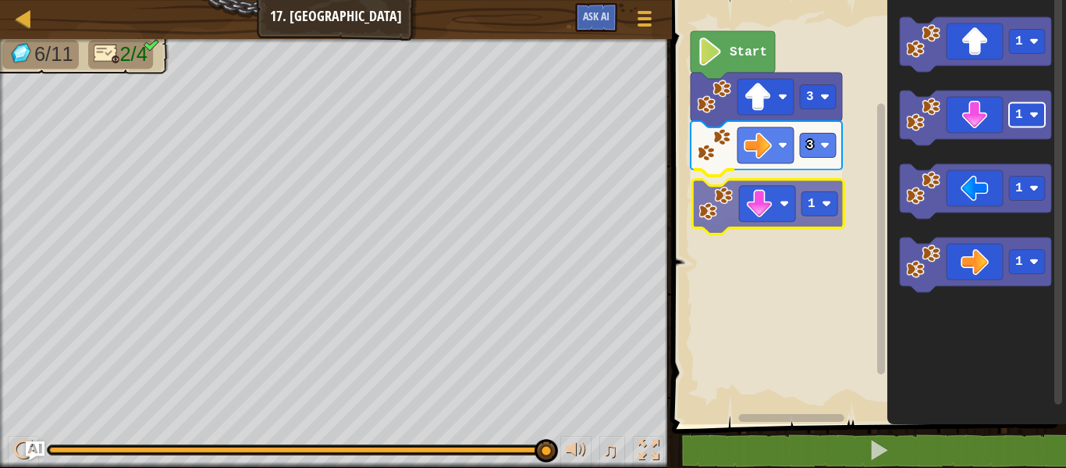
click at [818, 201] on div "Start 3 3 1 1 1 1 1 1" at bounding box center [867, 208] width 399 height 432
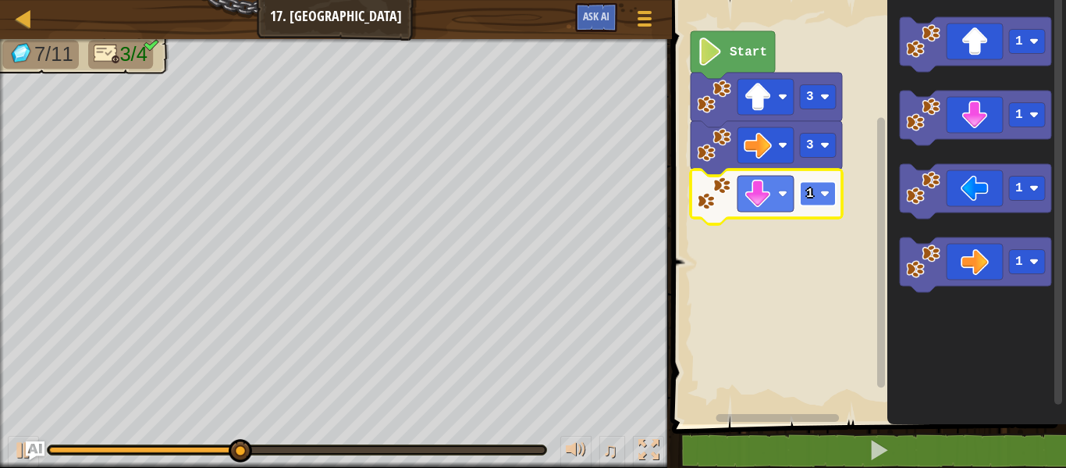
click at [816, 198] on rect "Blockly Workspace" at bounding box center [818, 194] width 36 height 24
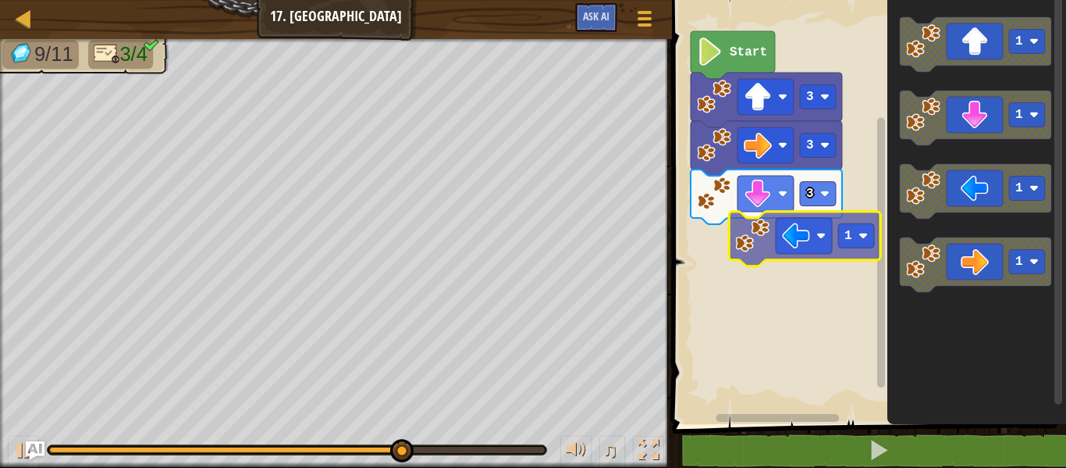
click at [821, 230] on div "Start 3 3 3 1 1 1 1 1" at bounding box center [867, 208] width 399 height 432
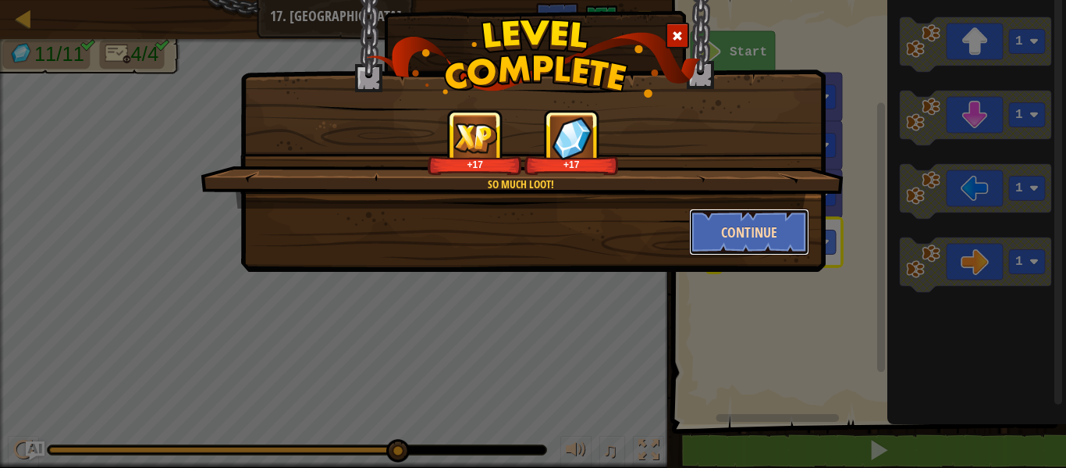
click at [736, 230] on button "Continue" at bounding box center [749, 231] width 121 height 47
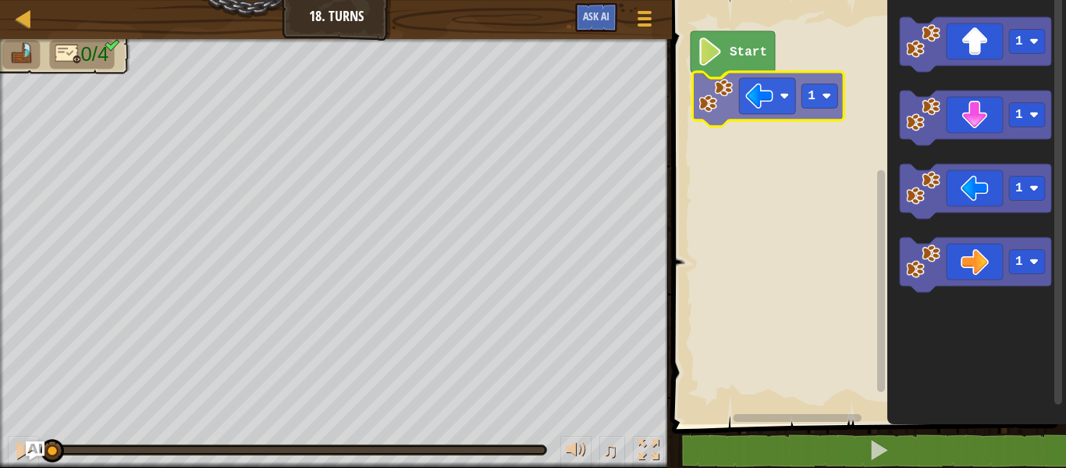
click at [767, 101] on div "Start 1 1 1 1 1 1" at bounding box center [867, 208] width 399 height 432
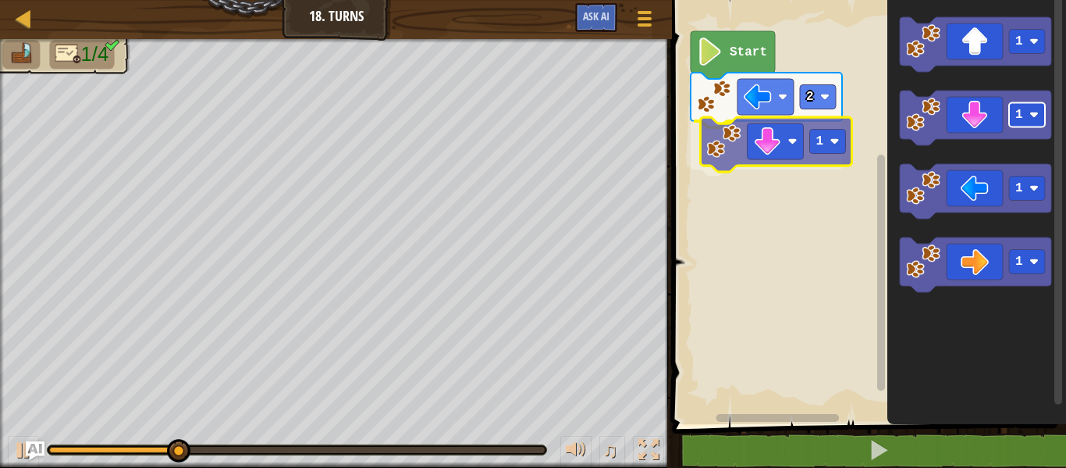
click at [813, 130] on div "Start 2 1 1 1 1 1 1" at bounding box center [867, 208] width 399 height 432
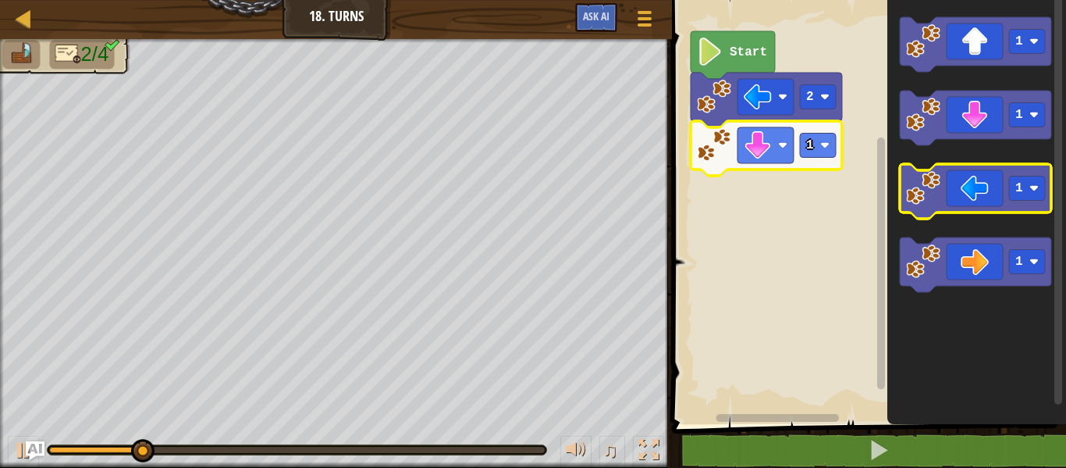
click at [1001, 192] on icon "Blockly Workspace" at bounding box center [975, 191] width 151 height 55
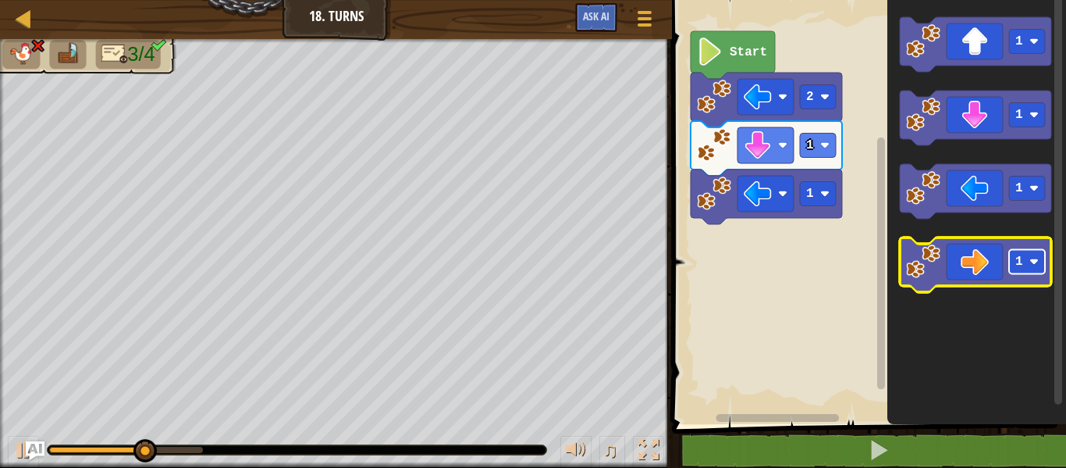
click at [1010, 268] on rect "Blockly Workspace" at bounding box center [1027, 262] width 36 height 24
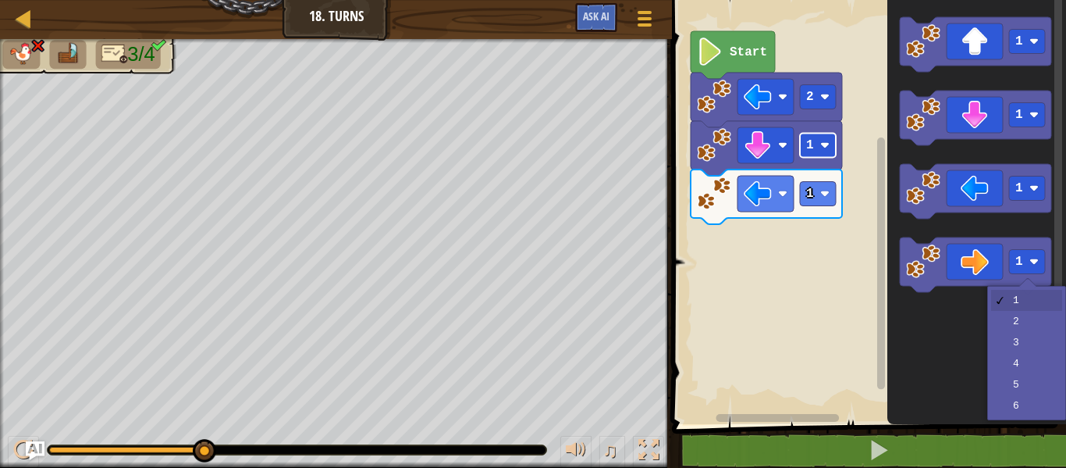
click at [811, 140] on text "1" at bounding box center [810, 145] width 8 height 14
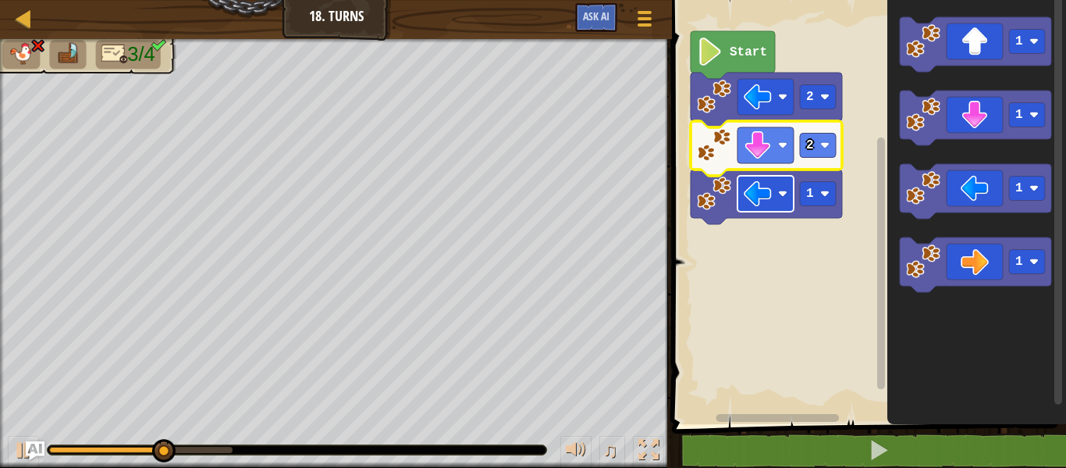
click at [756, 196] on image "Blockly Workspace" at bounding box center [758, 194] width 28 height 28
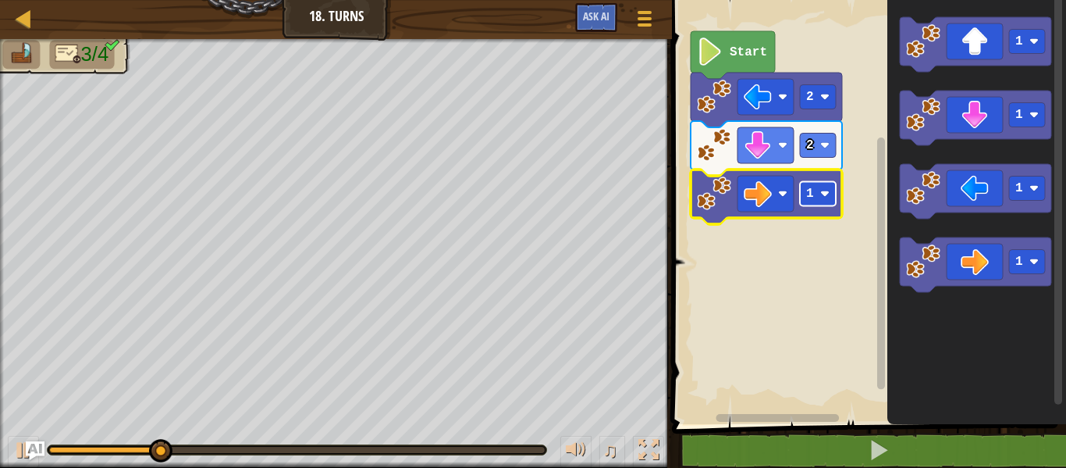
click at [824, 200] on rect "Blockly Workspace" at bounding box center [818, 194] width 36 height 24
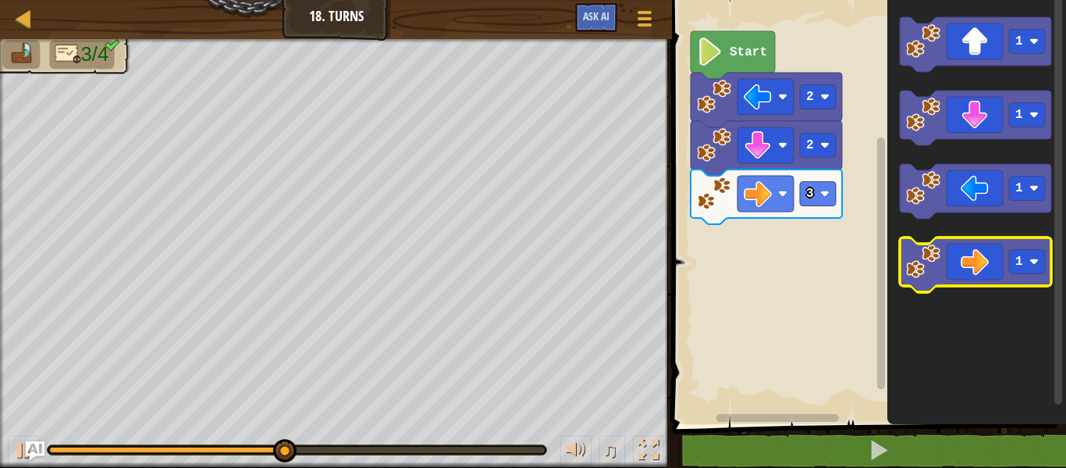
click at [949, 257] on icon "Blockly Workspace" at bounding box center [975, 264] width 151 height 55
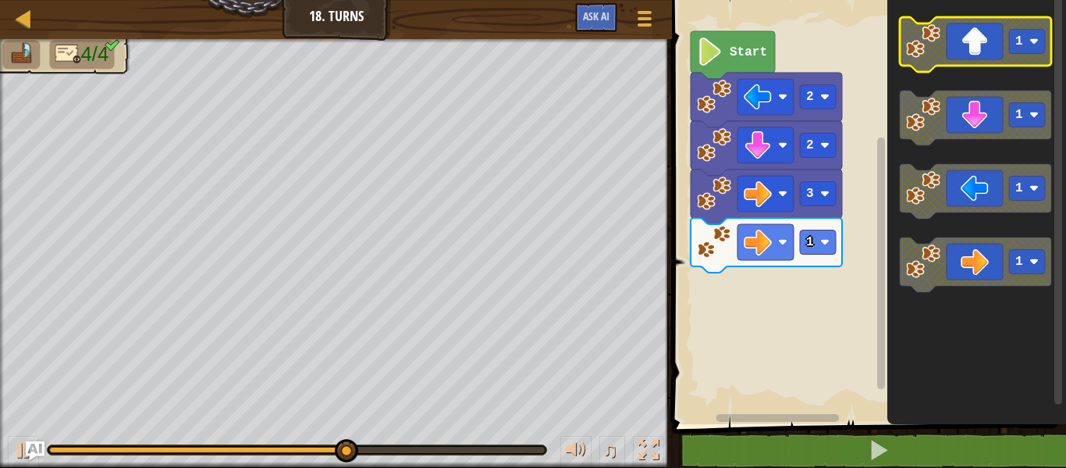
click at [969, 38] on icon "Blockly Workspace" at bounding box center [975, 44] width 151 height 55
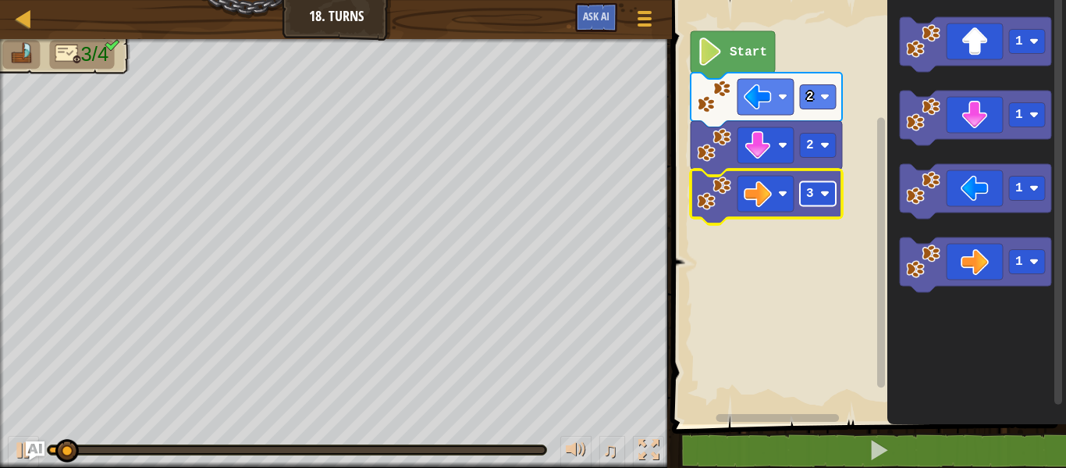
click at [805, 190] on rect "Blockly Workspace" at bounding box center [818, 194] width 36 height 24
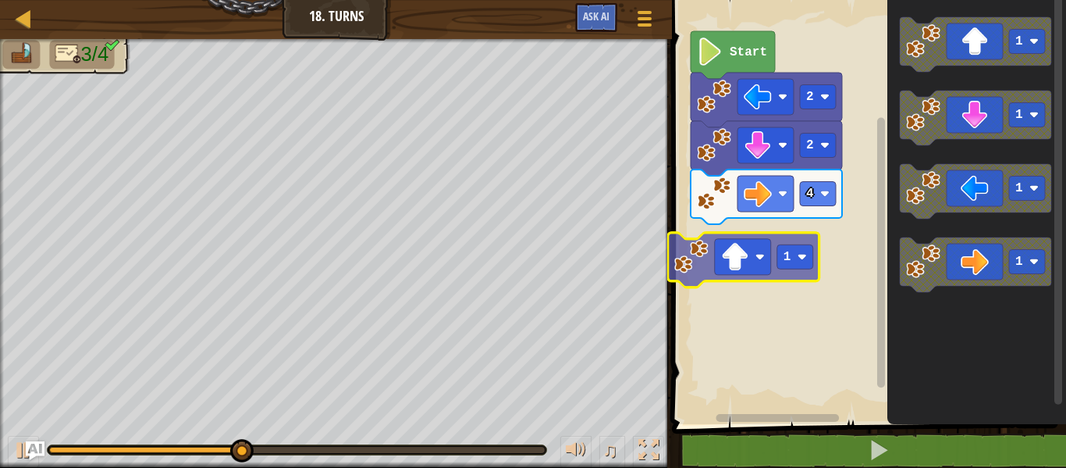
click at [757, 263] on div "Start 2 2 4 1 1 1 1 1 1" at bounding box center [867, 208] width 399 height 432
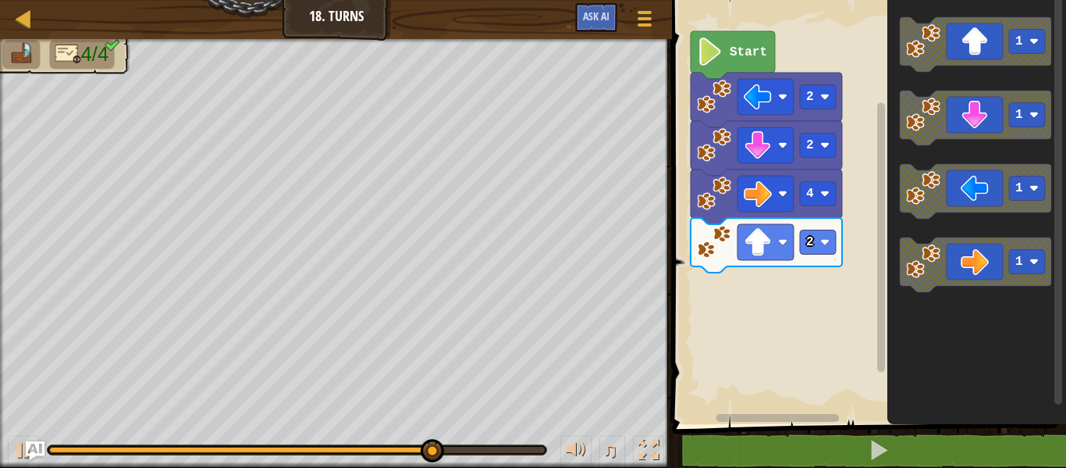
click at [806, 400] on div "Start 2 2 4 2 1 1 1 1" at bounding box center [867, 208] width 399 height 432
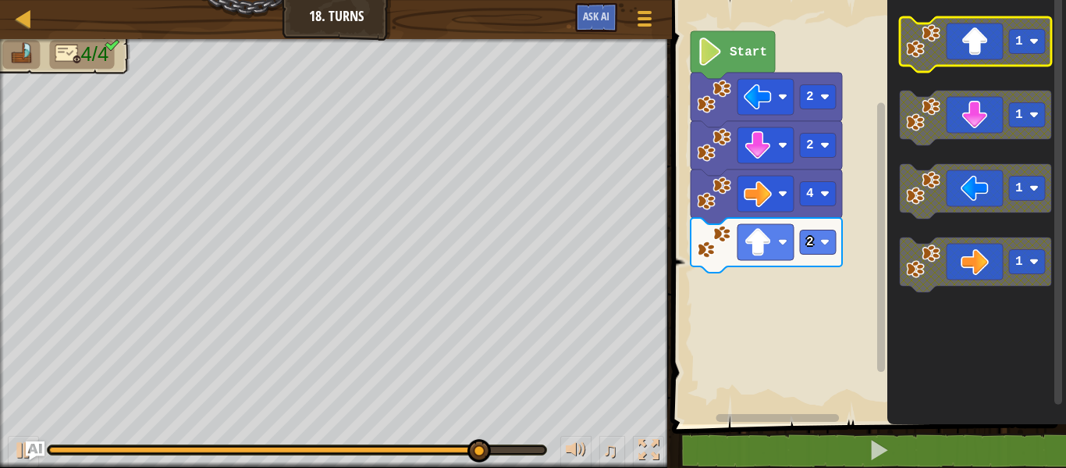
click at [956, 40] on icon "Blockly Workspace" at bounding box center [975, 44] width 151 height 55
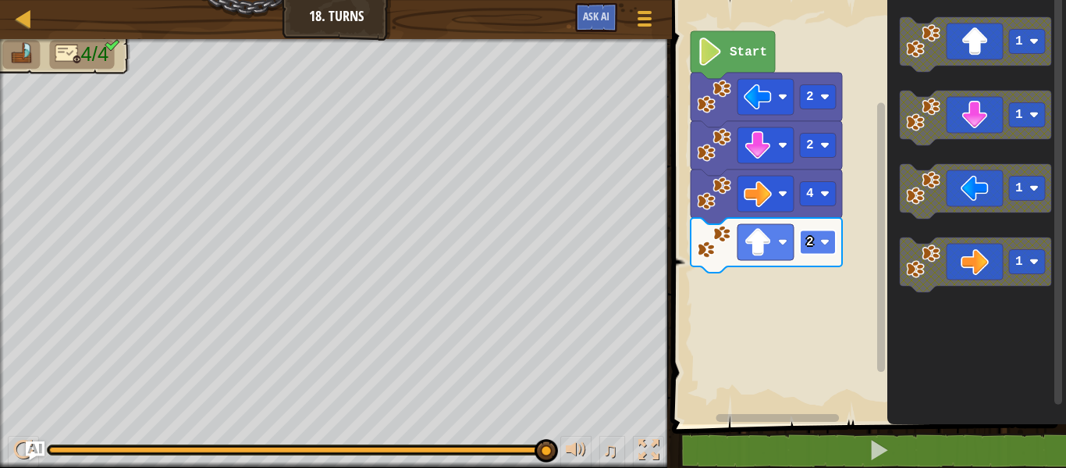
click at [813, 235] on text "2" at bounding box center [810, 242] width 8 height 14
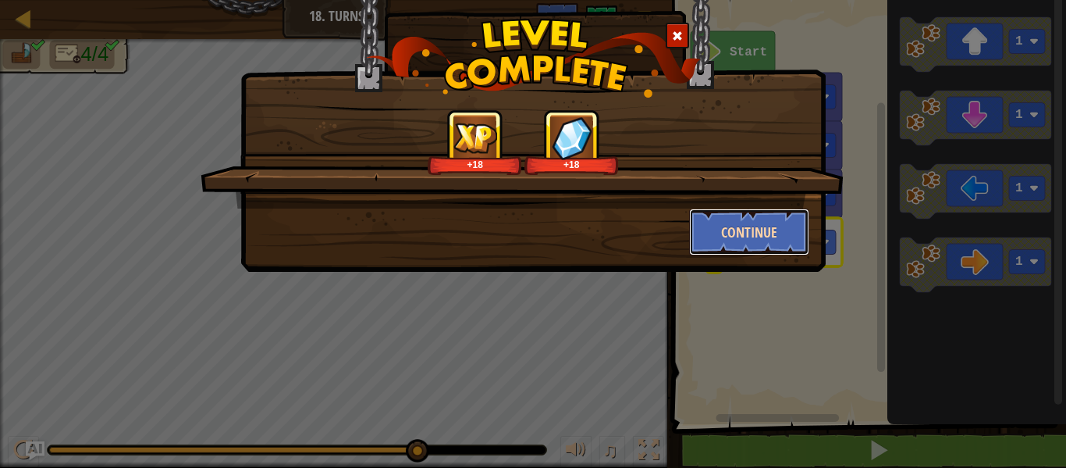
click at [778, 230] on button "Continue" at bounding box center [749, 231] width 121 height 47
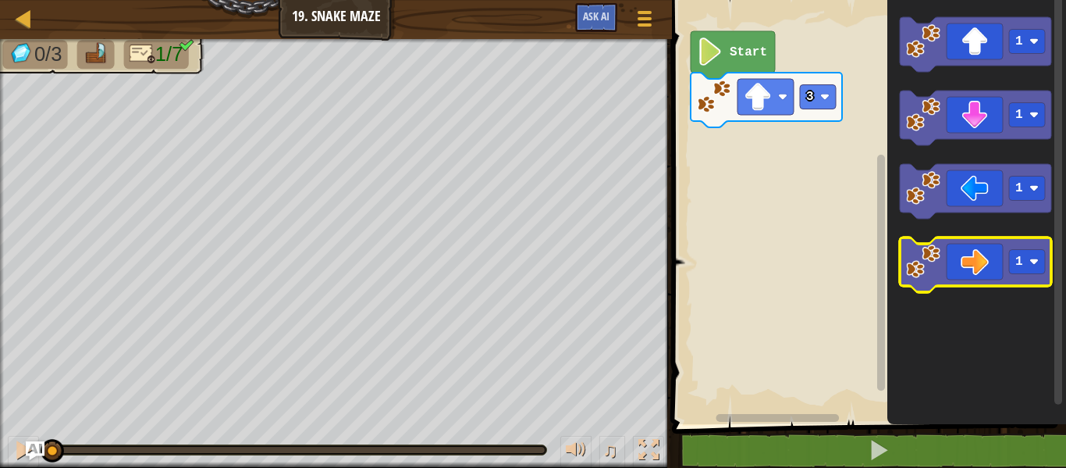
click at [1009, 240] on icon "Blockly Workspace" at bounding box center [975, 264] width 151 height 55
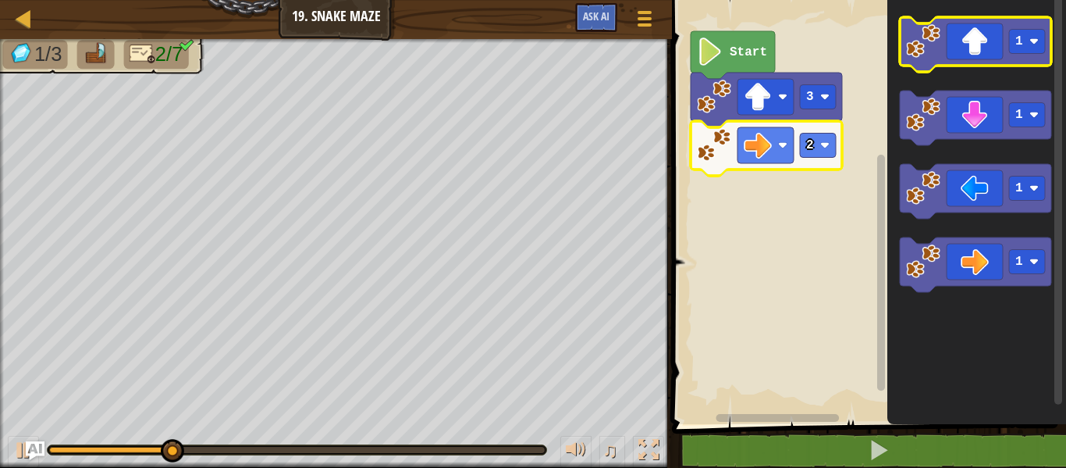
click at [983, 31] on icon "Blockly Workspace" at bounding box center [975, 44] width 151 height 55
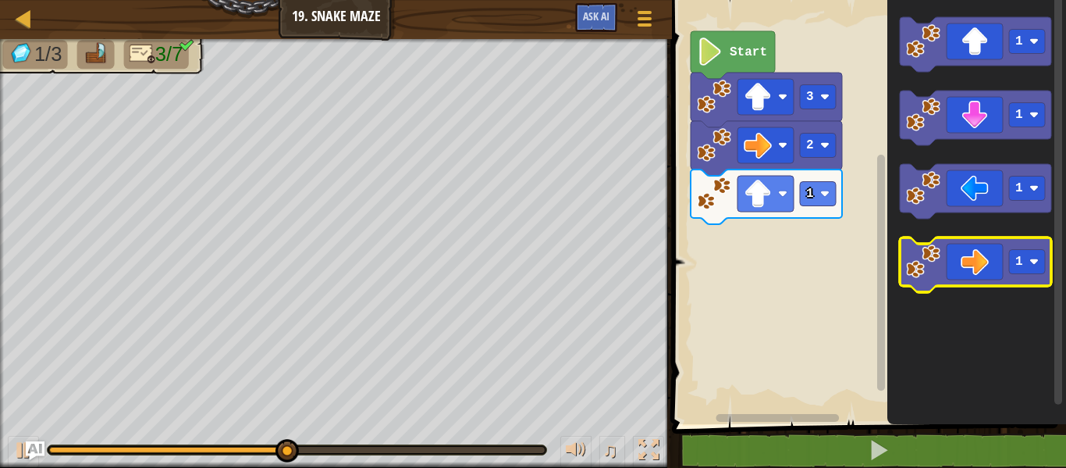
click at [989, 262] on icon "Blockly Workspace" at bounding box center [975, 264] width 151 height 55
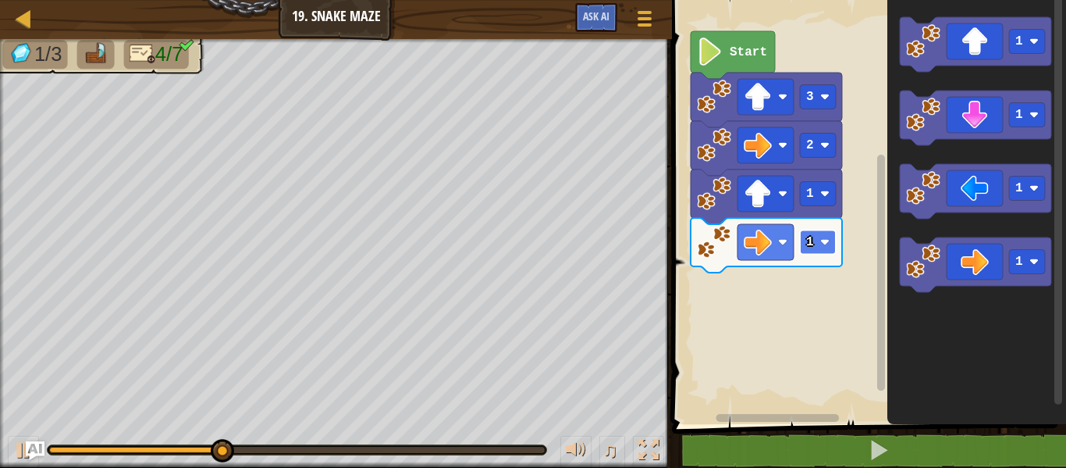
click at [816, 251] on rect "Blockly Workspace" at bounding box center [818, 242] width 36 height 24
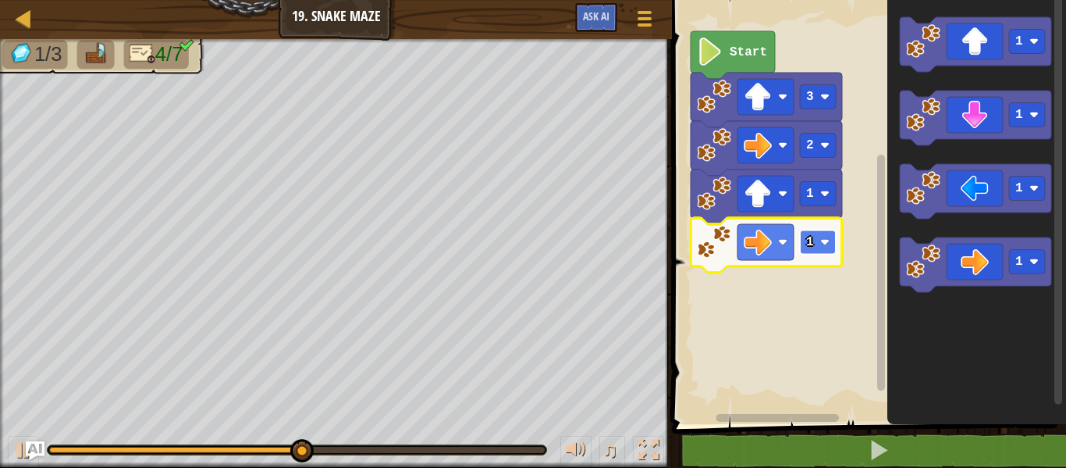
click at [833, 237] on rect "Blockly Workspace" at bounding box center [818, 242] width 36 height 24
click at [831, 301] on rect "Blockly Workspace" at bounding box center [867, 208] width 399 height 432
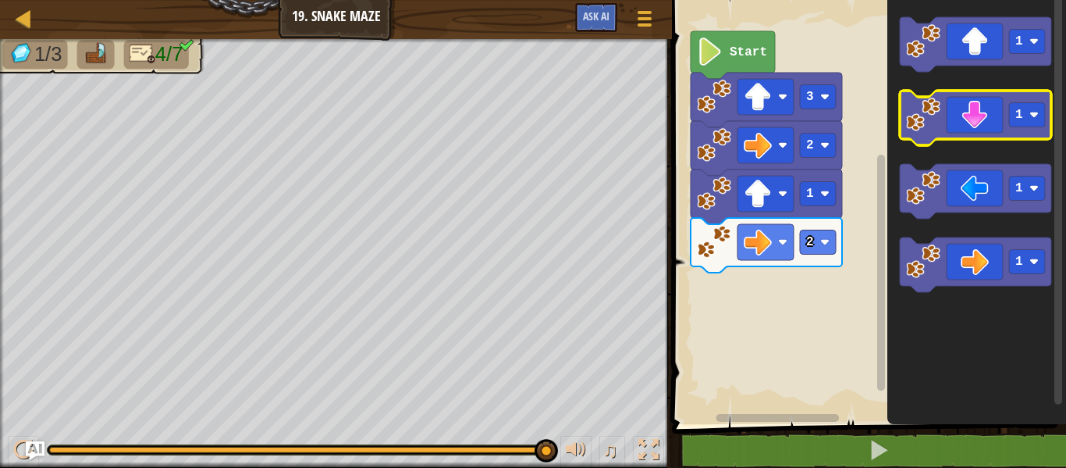
click at [1001, 102] on icon "Blockly Workspace" at bounding box center [975, 118] width 151 height 55
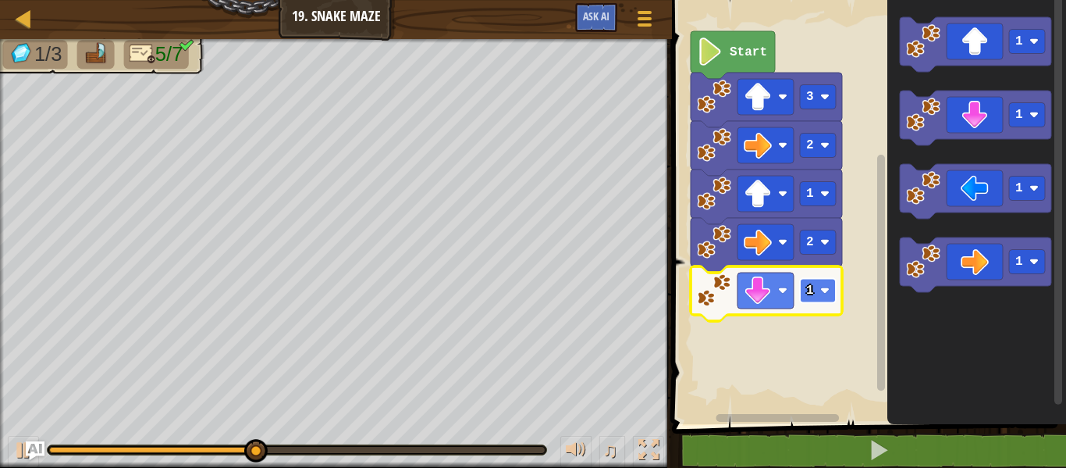
click at [812, 287] on text "1" at bounding box center [810, 290] width 8 height 14
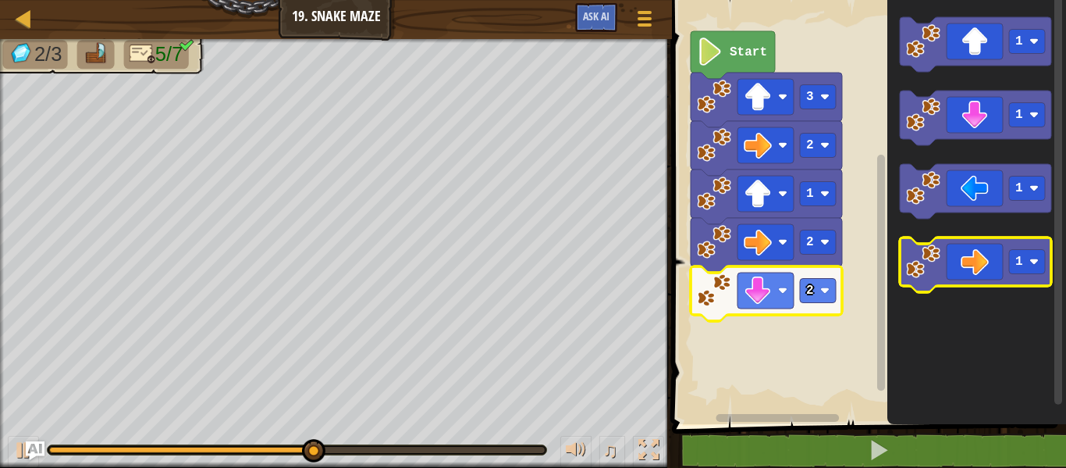
click at [984, 260] on icon "Blockly Workspace" at bounding box center [975, 264] width 151 height 55
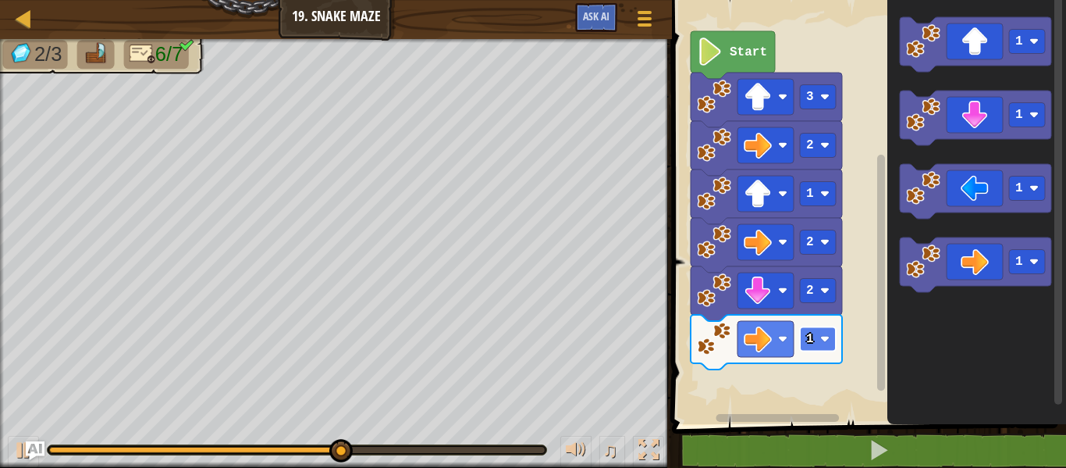
click at [810, 337] on text "1" at bounding box center [810, 339] width 8 height 14
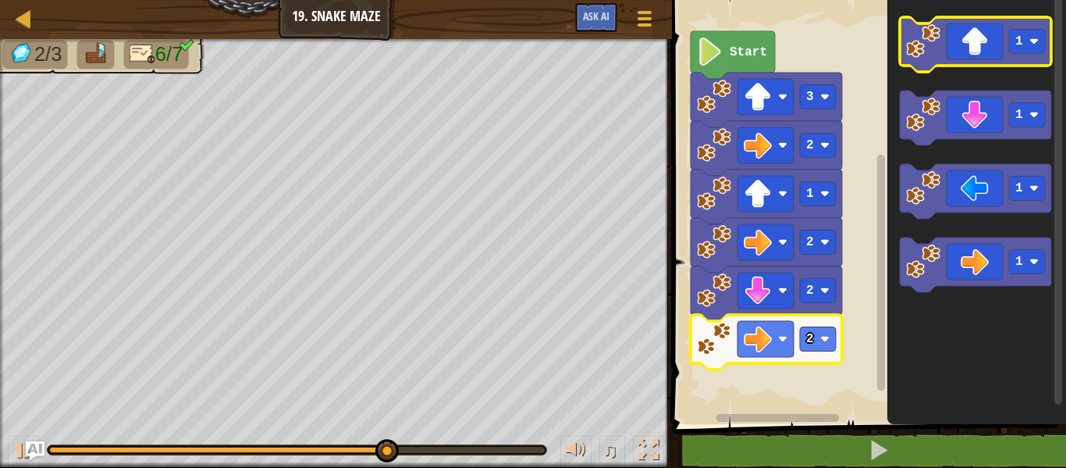
click at [1017, 28] on icon "Blockly Workspace" at bounding box center [975, 44] width 151 height 55
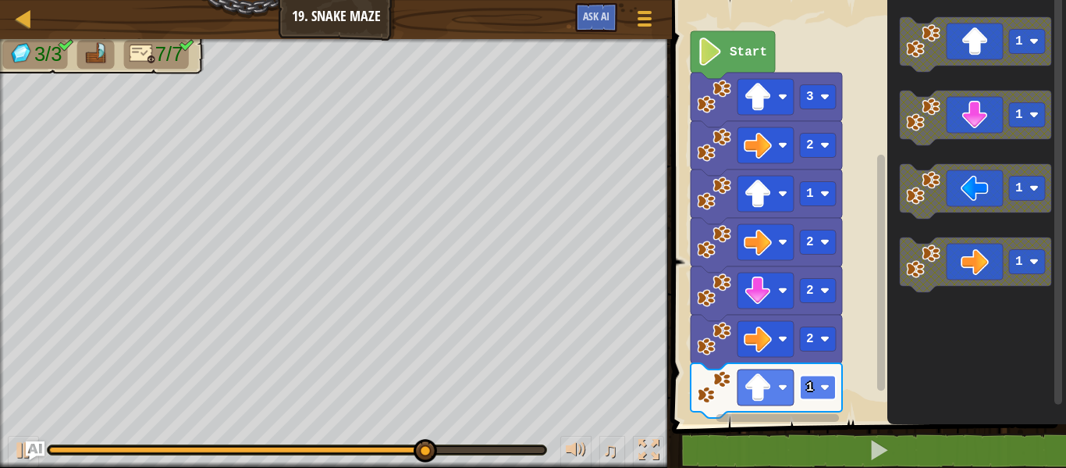
click at [823, 387] on image "Blockly Workspace" at bounding box center [825, 387] width 9 height 9
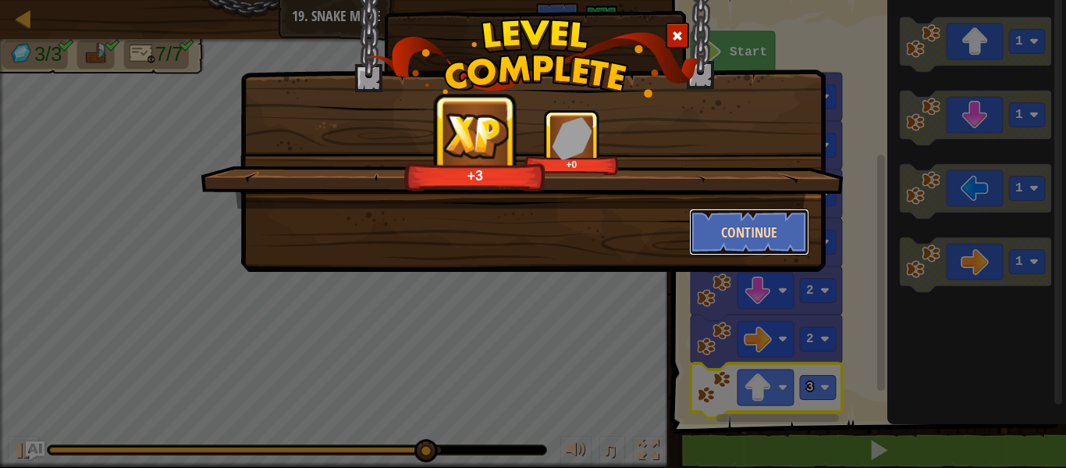
click at [739, 228] on button "Continue" at bounding box center [749, 231] width 121 height 47
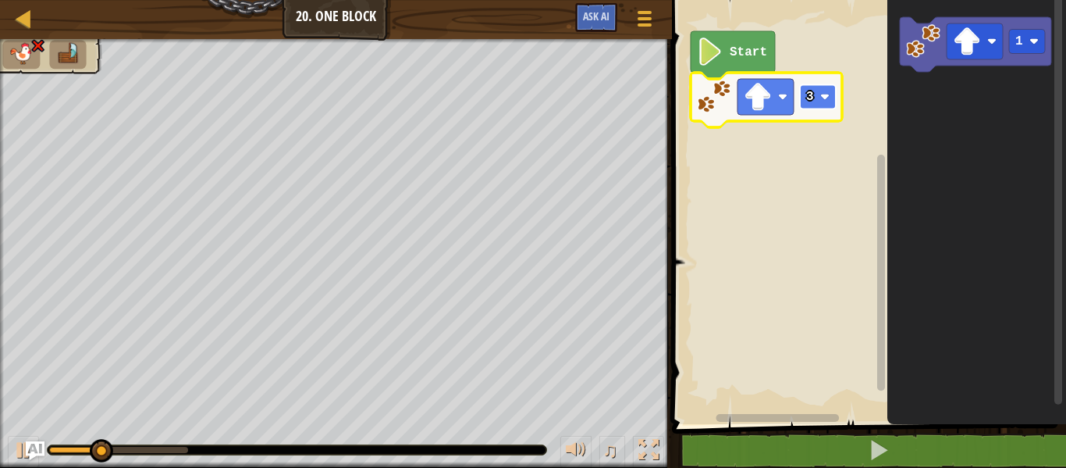
click at [818, 101] on rect "Blockly Workspace" at bounding box center [818, 97] width 36 height 24
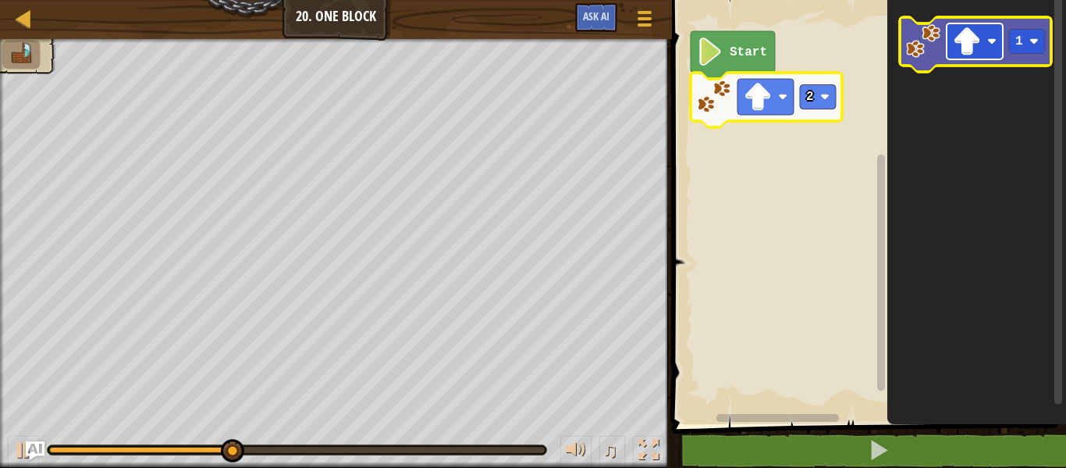
click at [977, 59] on rect "Blockly Workspace" at bounding box center [975, 41] width 56 height 36
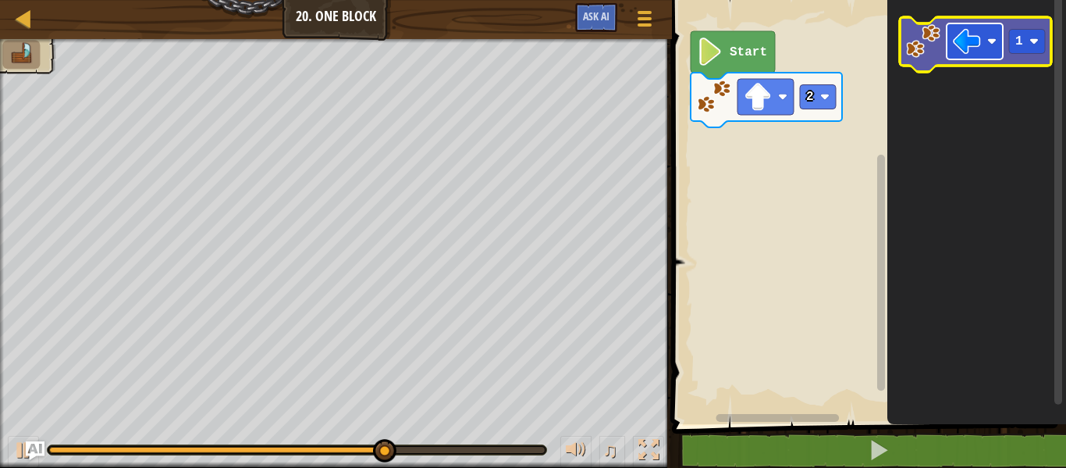
click at [974, 41] on image "Blockly Workspace" at bounding box center [967, 41] width 28 height 28
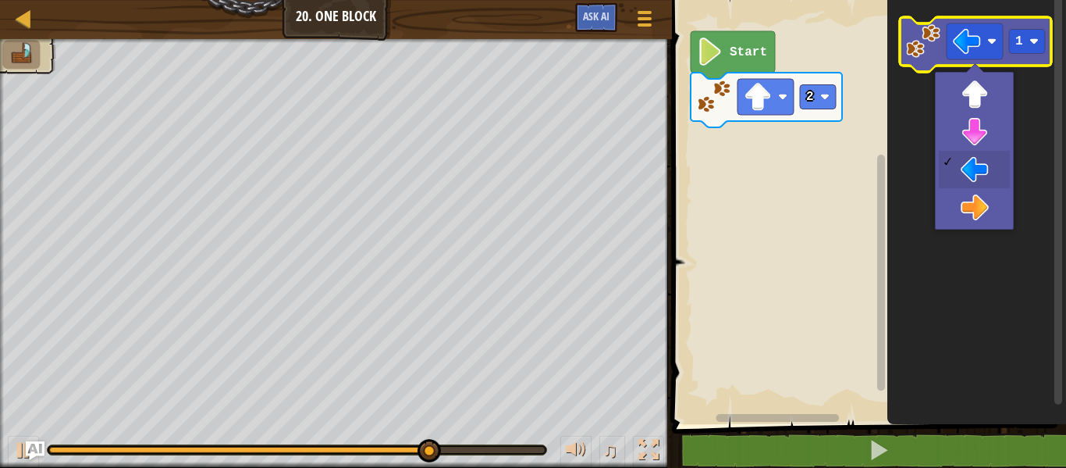
click at [916, 45] on image "Blockly Workspace" at bounding box center [923, 41] width 34 height 34
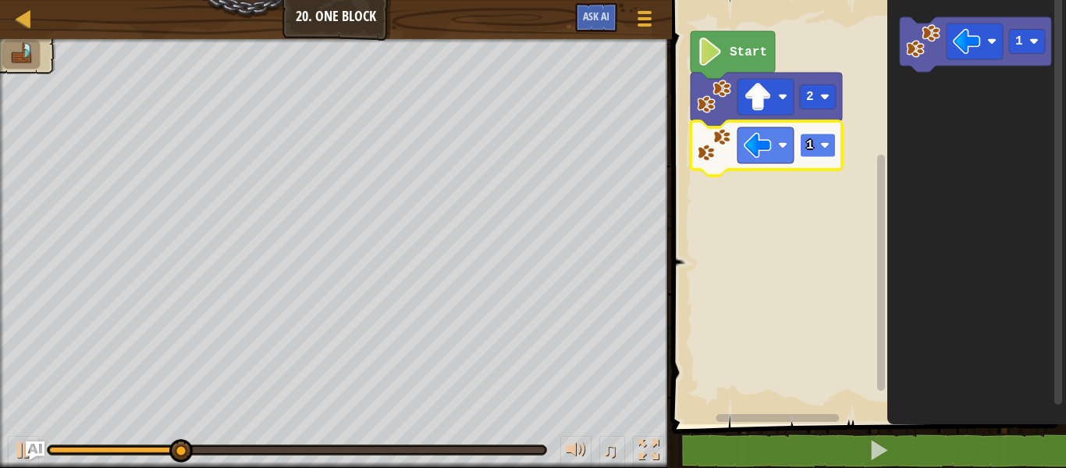
click at [822, 140] on rect "Blockly Workspace" at bounding box center [818, 146] width 36 height 24
click at [818, 148] on rect "Blockly Workspace" at bounding box center [818, 146] width 36 height 24
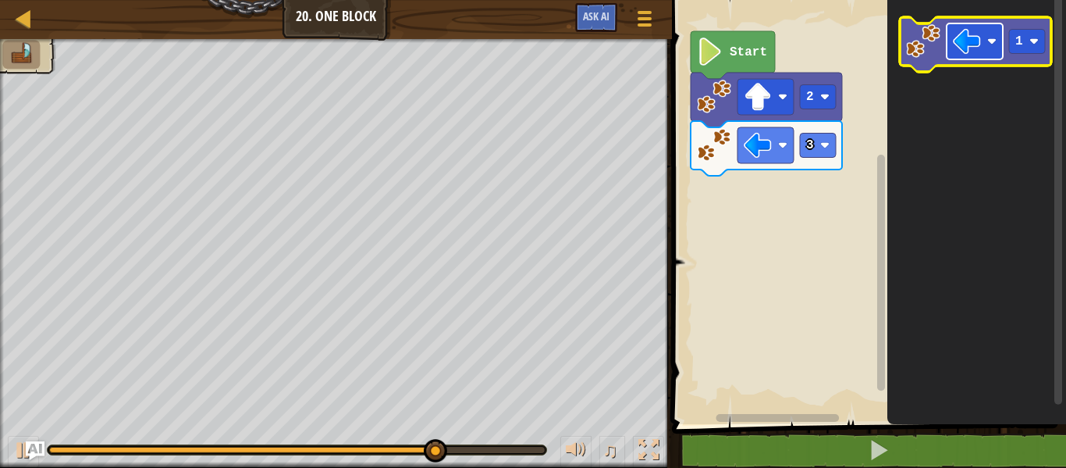
click at [964, 38] on image "Blockly Workspace" at bounding box center [967, 41] width 28 height 28
click at [1031, 38] on image "Blockly Workspace" at bounding box center [1034, 41] width 9 height 9
click at [1013, 37] on rect "Blockly Workspace" at bounding box center [1027, 42] width 36 height 24
click at [916, 45] on image "Blockly Workspace" at bounding box center [923, 41] width 34 height 34
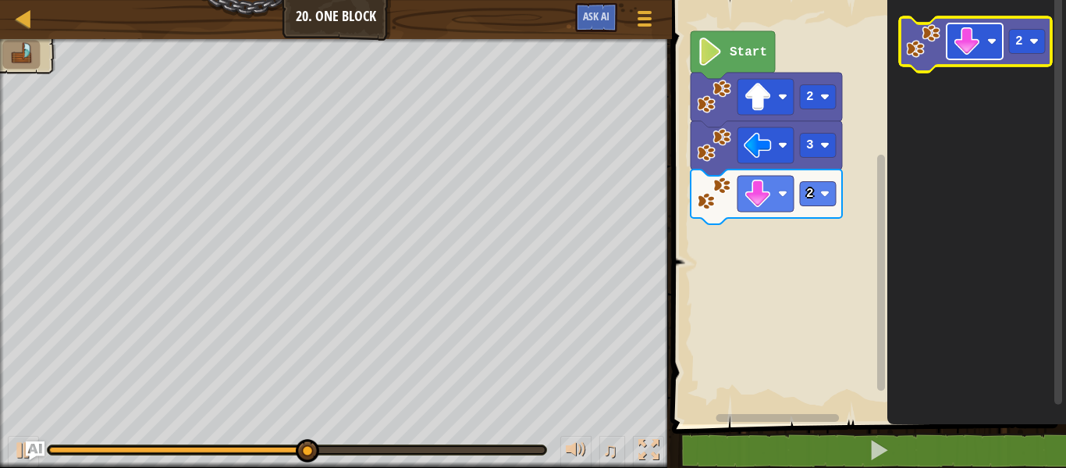
click at [951, 33] on rect "Blockly Workspace" at bounding box center [975, 41] width 56 height 36
click at [920, 34] on image "Blockly Workspace" at bounding box center [923, 41] width 34 height 34
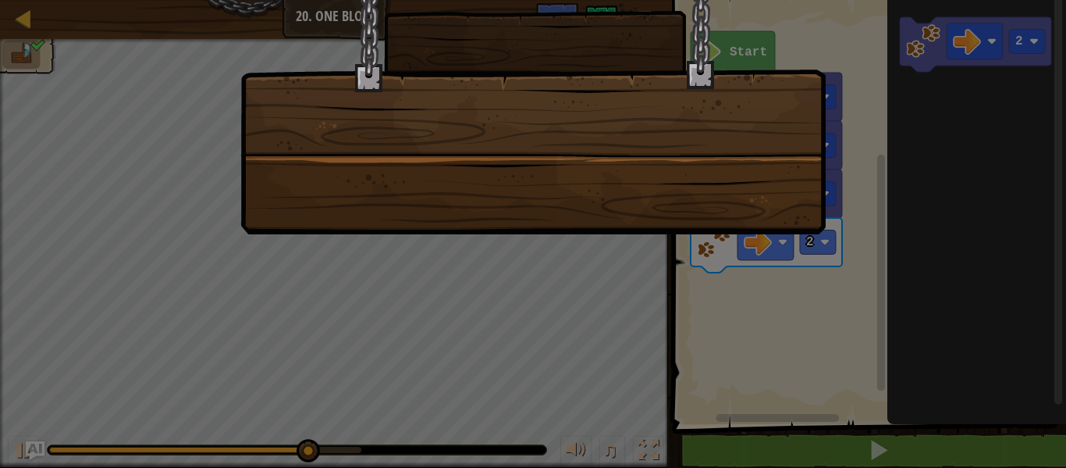
click at [960, 447] on div at bounding box center [533, 234] width 1066 height 468
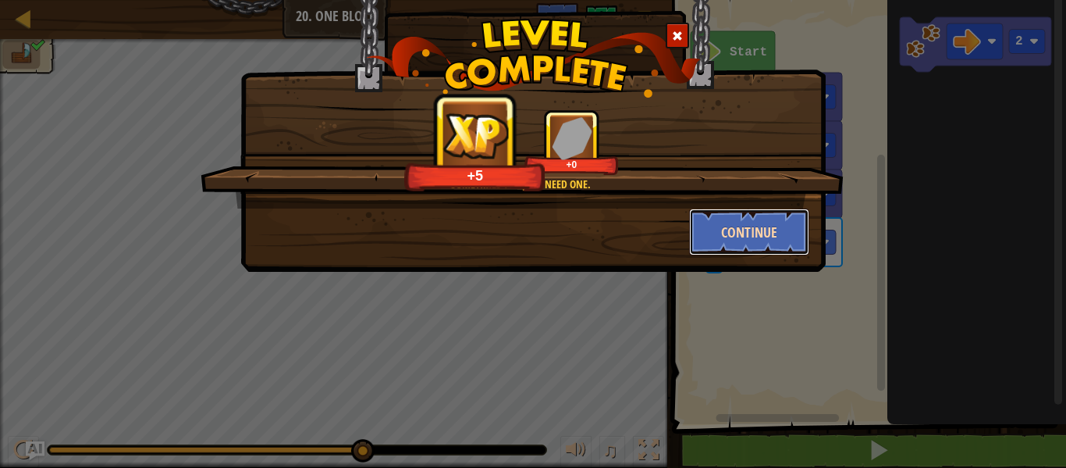
click at [736, 223] on button "Continue" at bounding box center [749, 231] width 121 height 47
